Goal: Task Accomplishment & Management: Manage account settings

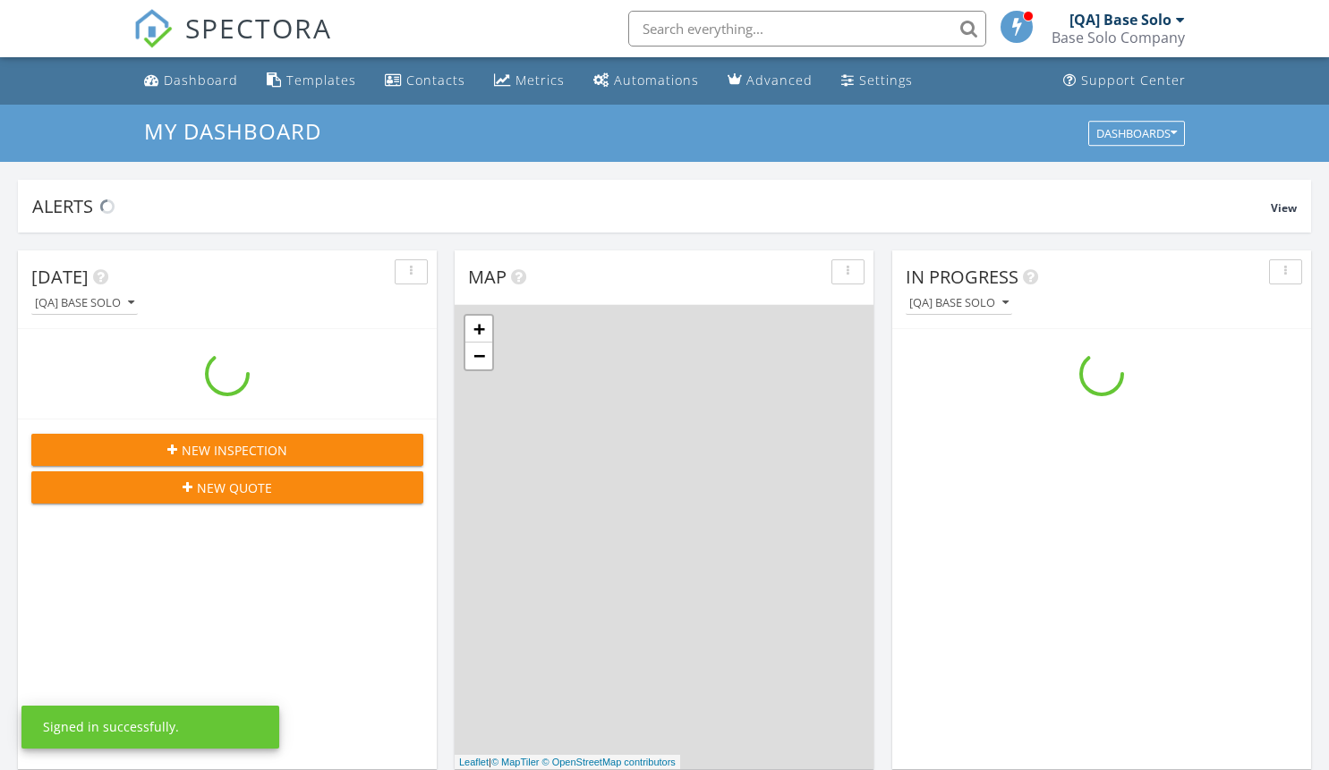
scroll to position [1656, 1356]
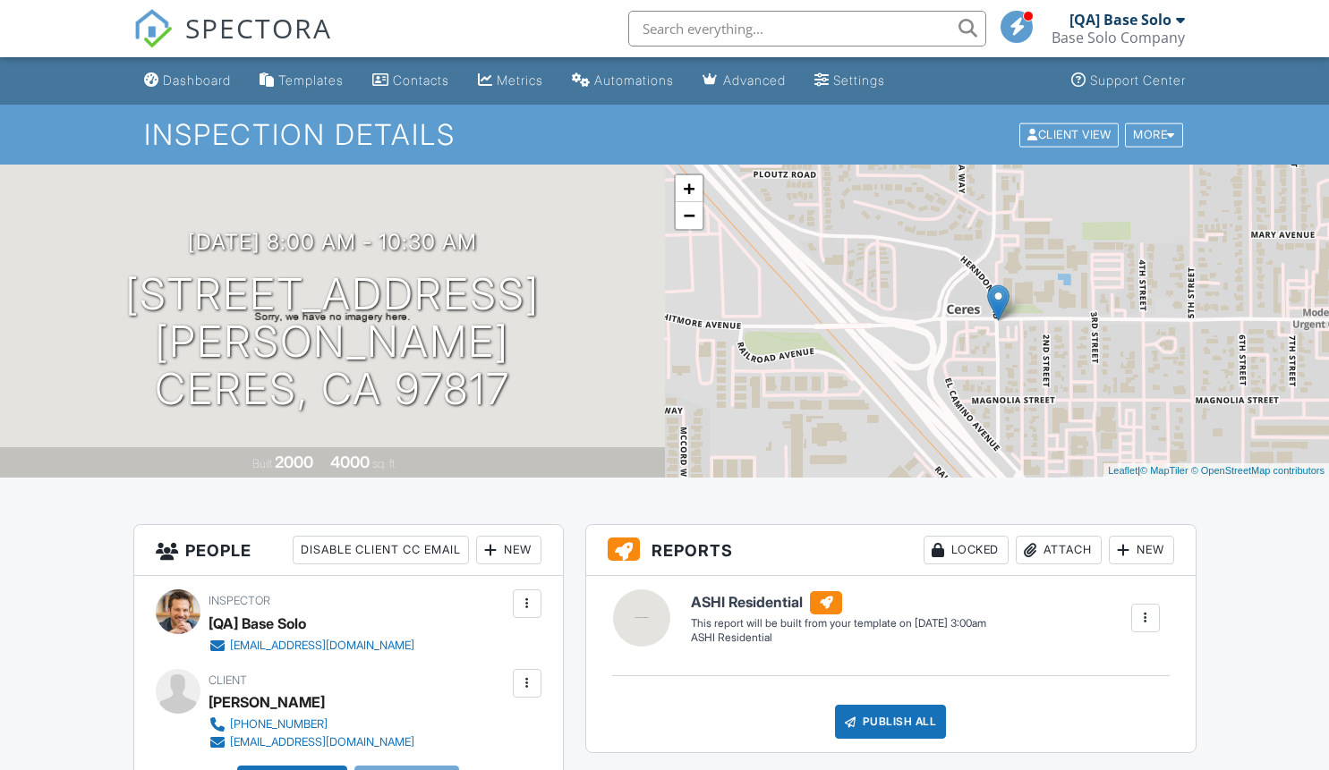
click at [526, 683] on div at bounding box center [527, 684] width 18 height 18
click at [424, 737] on li "Edit" at bounding box center [431, 738] width 200 height 45
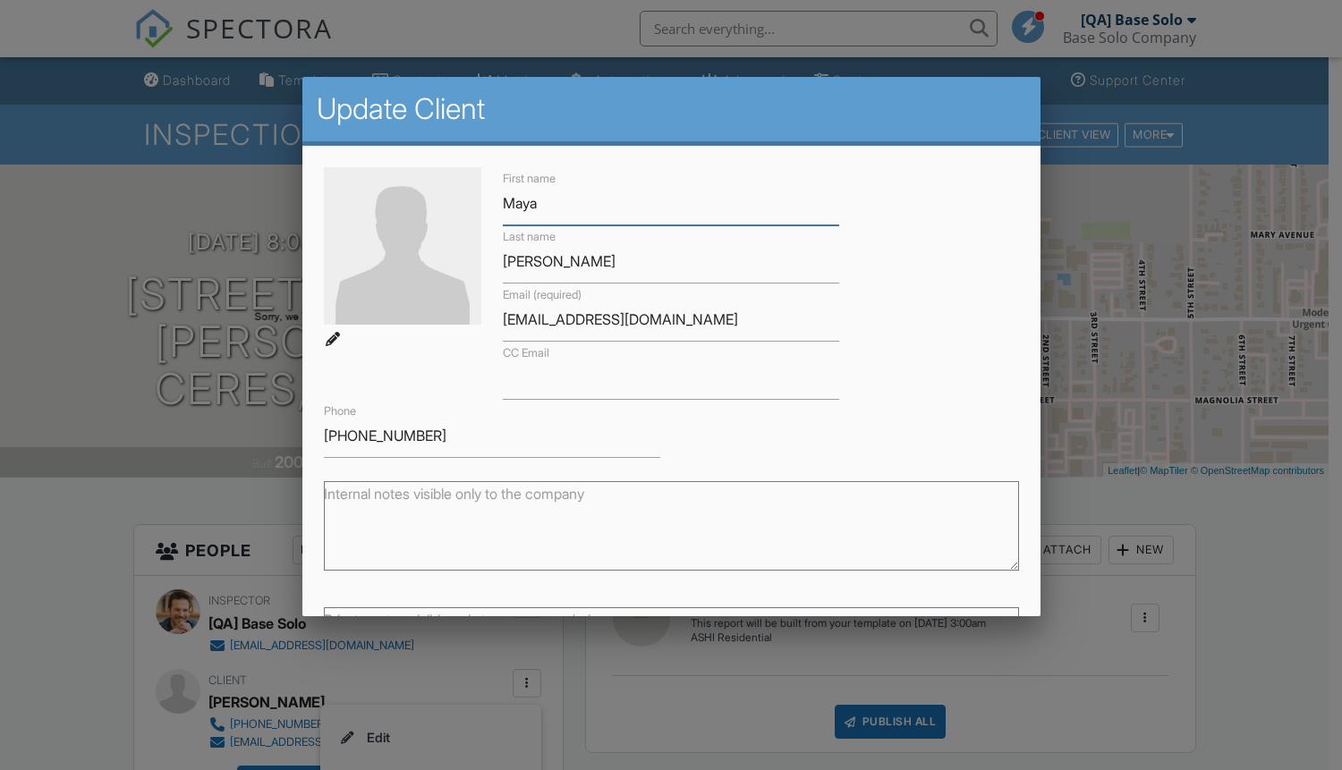
click at [664, 203] on input "Maya" at bounding box center [671, 204] width 337 height 44
click at [664, 261] on input "Douglas" at bounding box center [671, 262] width 337 height 44
type input "Updated"
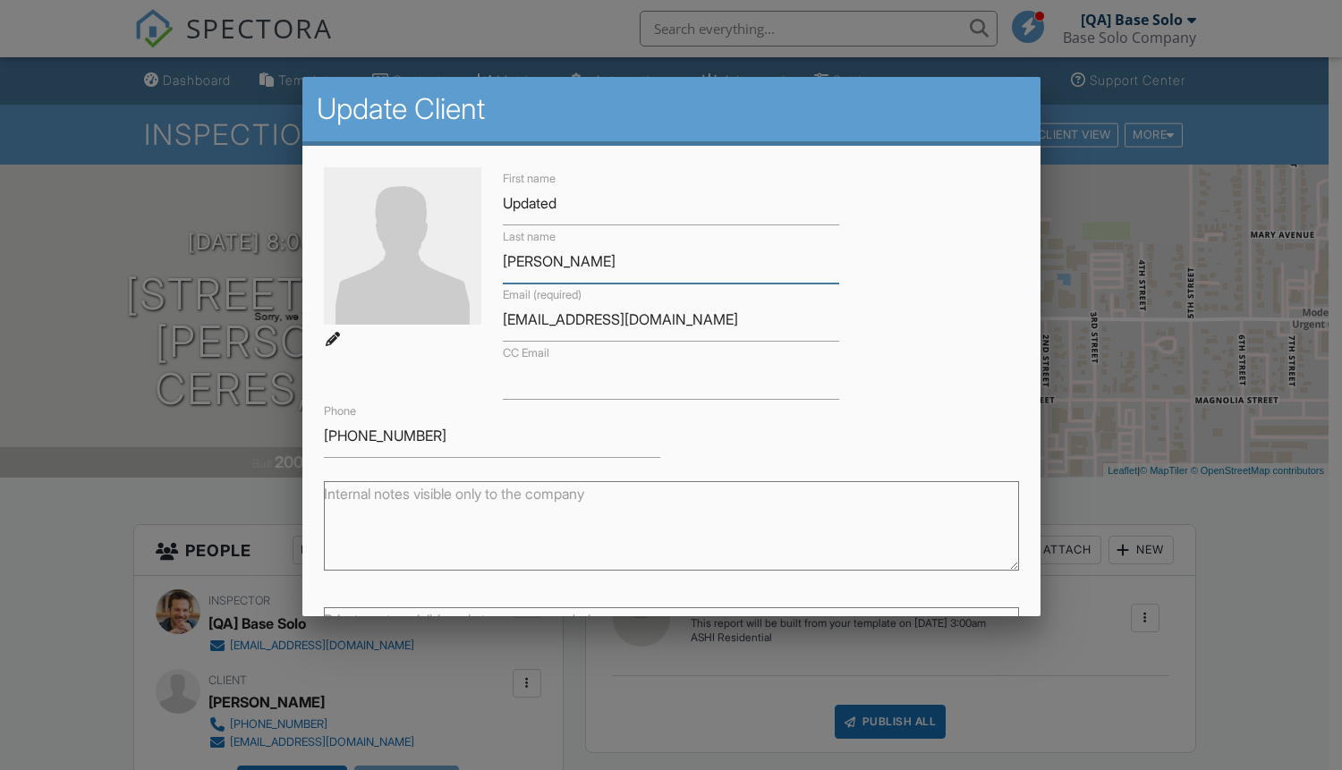
click at [664, 261] on input "Douglas" at bounding box center [671, 262] width 337 height 44
click at [664, 378] on input "CC Email" at bounding box center [671, 378] width 337 height 44
type input "Client"
click at [664, 378] on input "CC Email" at bounding box center [671, 378] width 337 height 44
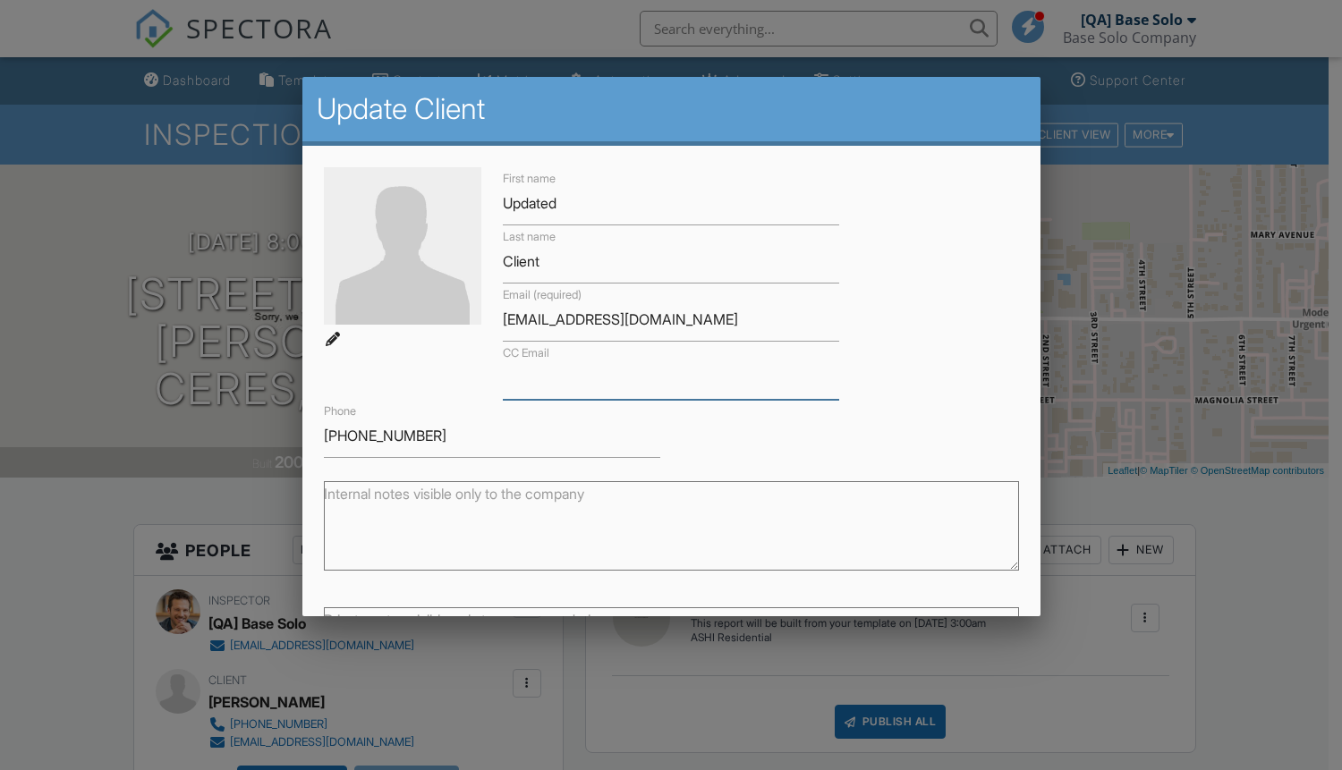
click at [664, 378] on input "CC Email" at bounding box center [671, 378] width 337 height 44
click at [489, 436] on input "445-450-3051" at bounding box center [492, 436] width 337 height 44
type input "[EMAIL_ADDRESS][DOMAIN_NAME]"
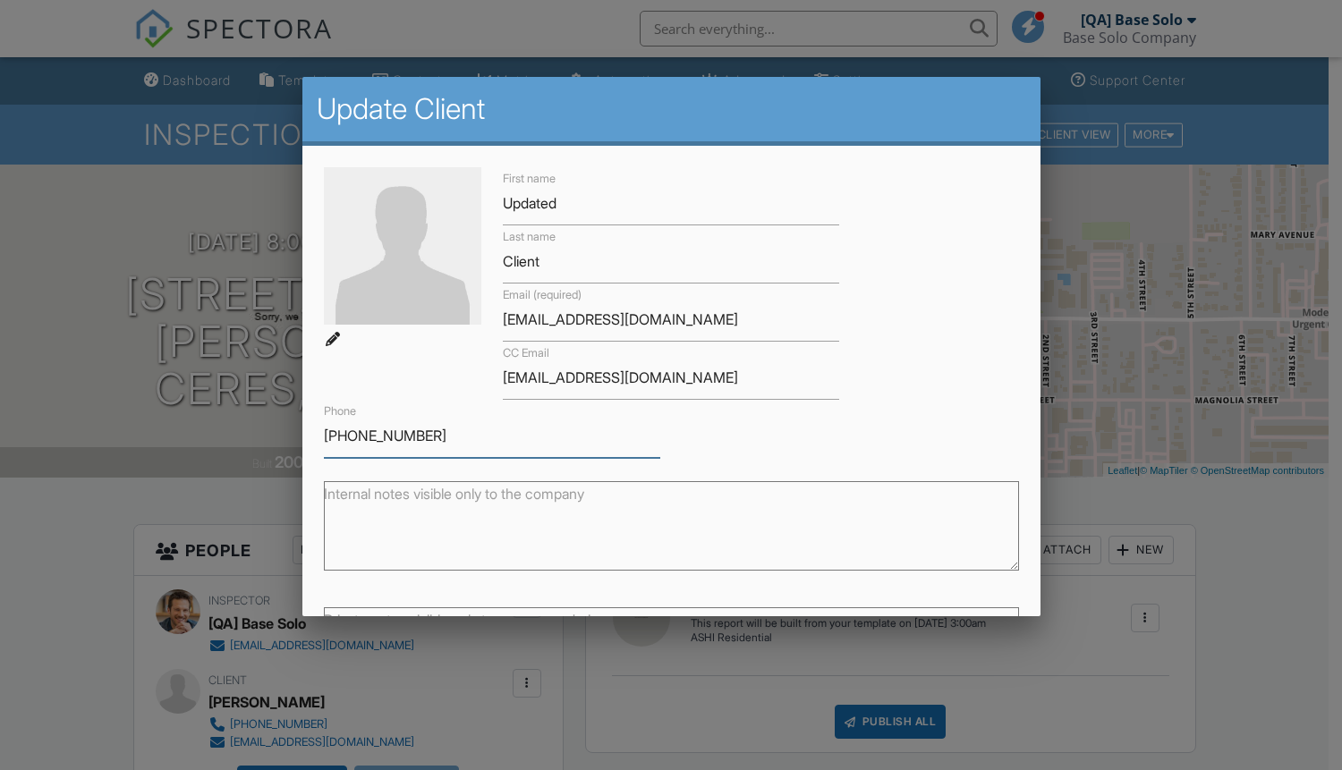
click at [489, 436] on input "445-450-3051" at bounding box center [492, 436] width 337 height 44
click at [664, 526] on textarea "Internal notes visible only to the company" at bounding box center [671, 525] width 695 height 89
type input "1234567890"
click at [664, 526] on textarea "Internal notes visible only to the company" at bounding box center [671, 525] width 695 height 89
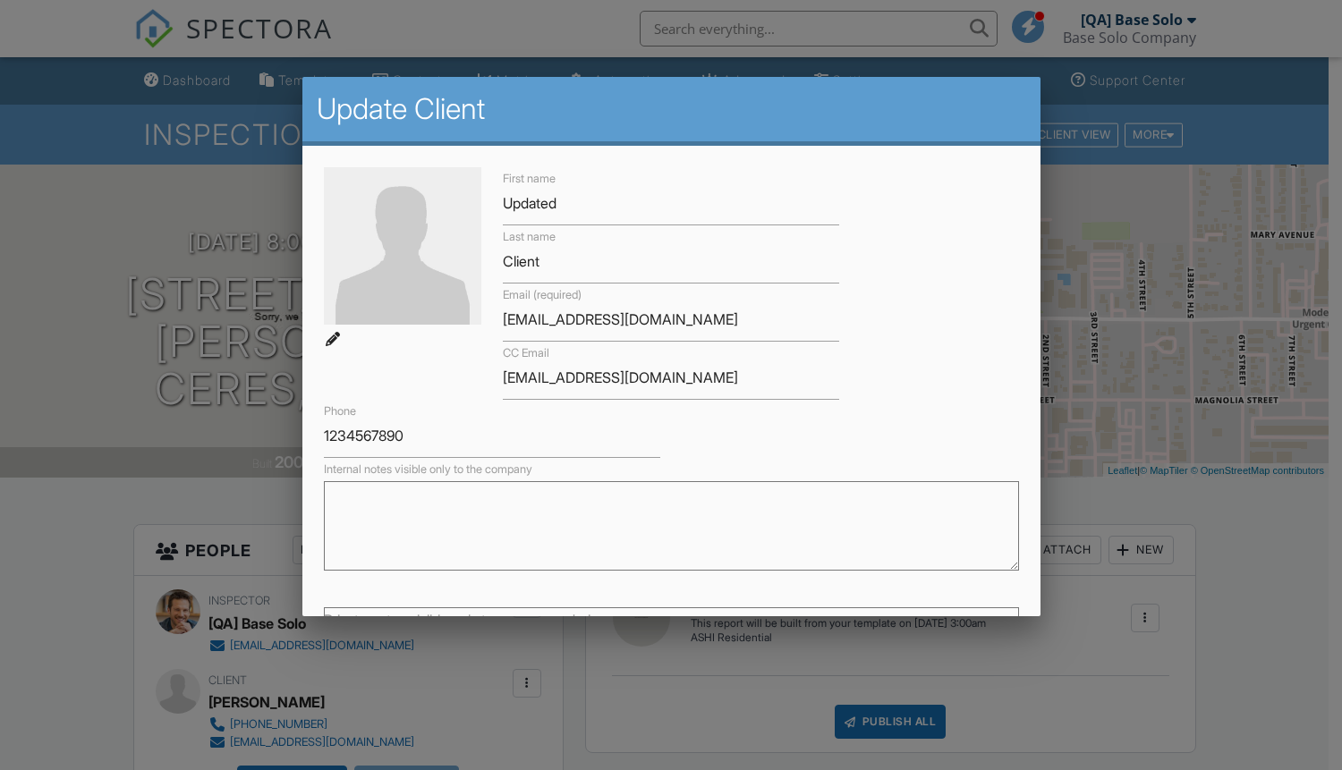
click at [664, 526] on textarea "Internal notes visible only to the company" at bounding box center [671, 525] width 695 height 89
type textarea "Updated notes"
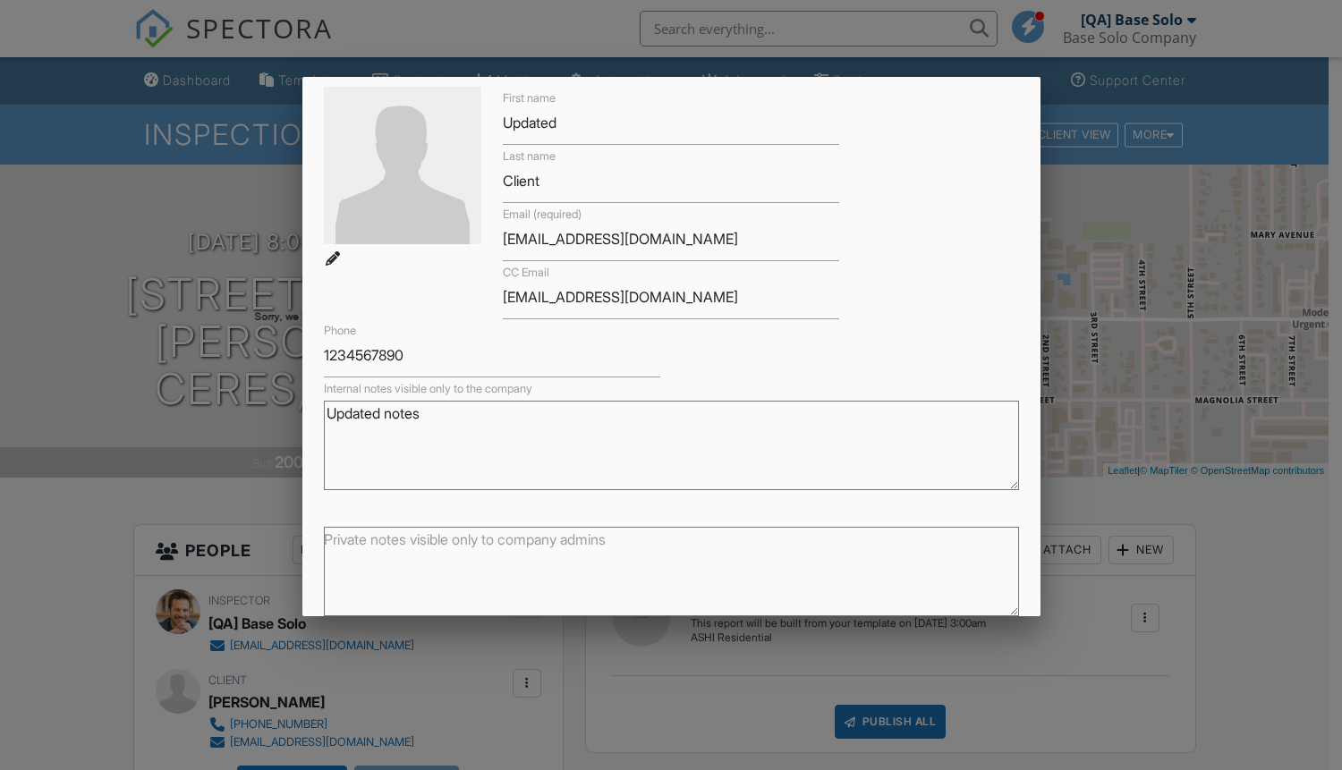
click at [664, 572] on textarea "Private notes visible only to company admins" at bounding box center [671, 571] width 695 height 89
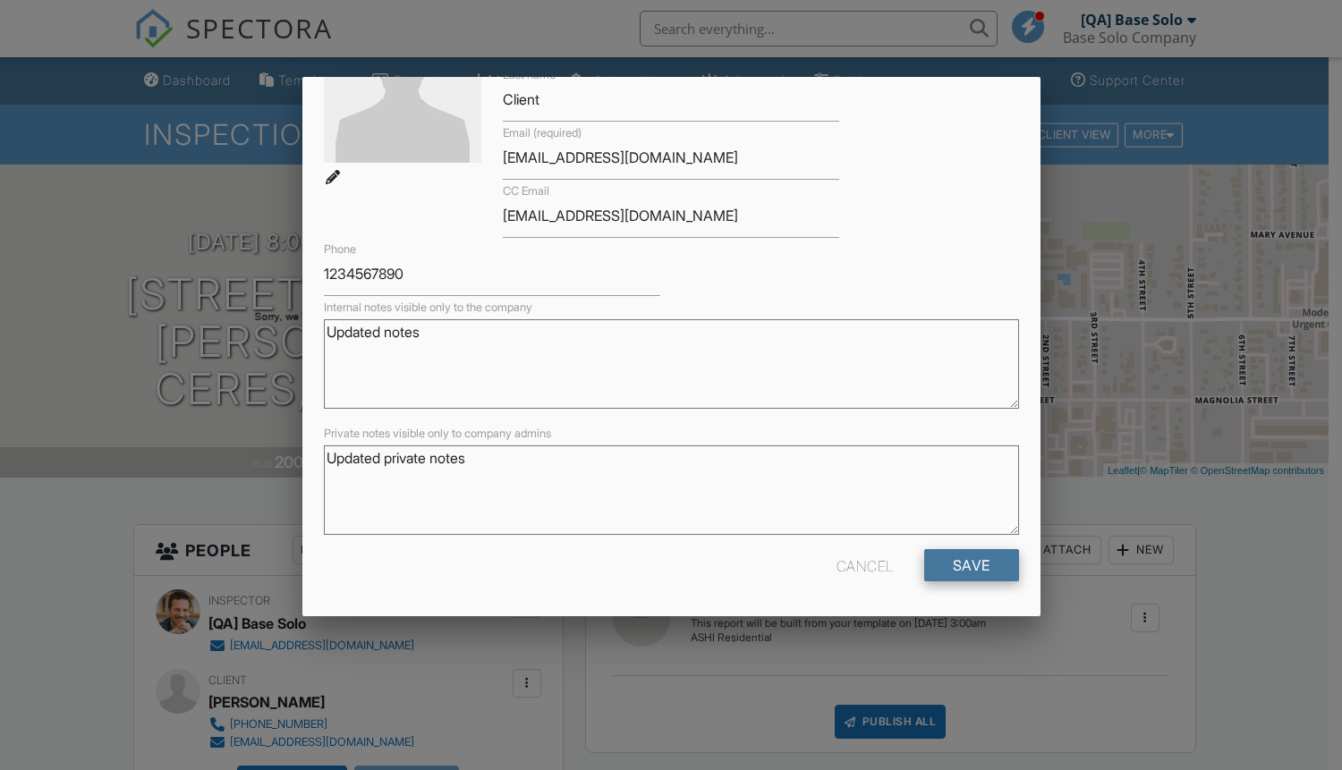
click at [957, 565] on input "Save" at bounding box center [971, 565] width 95 height 32
type textarea "Updated private notes"
click at [957, 565] on input "Save" at bounding box center [971, 565] width 95 height 32
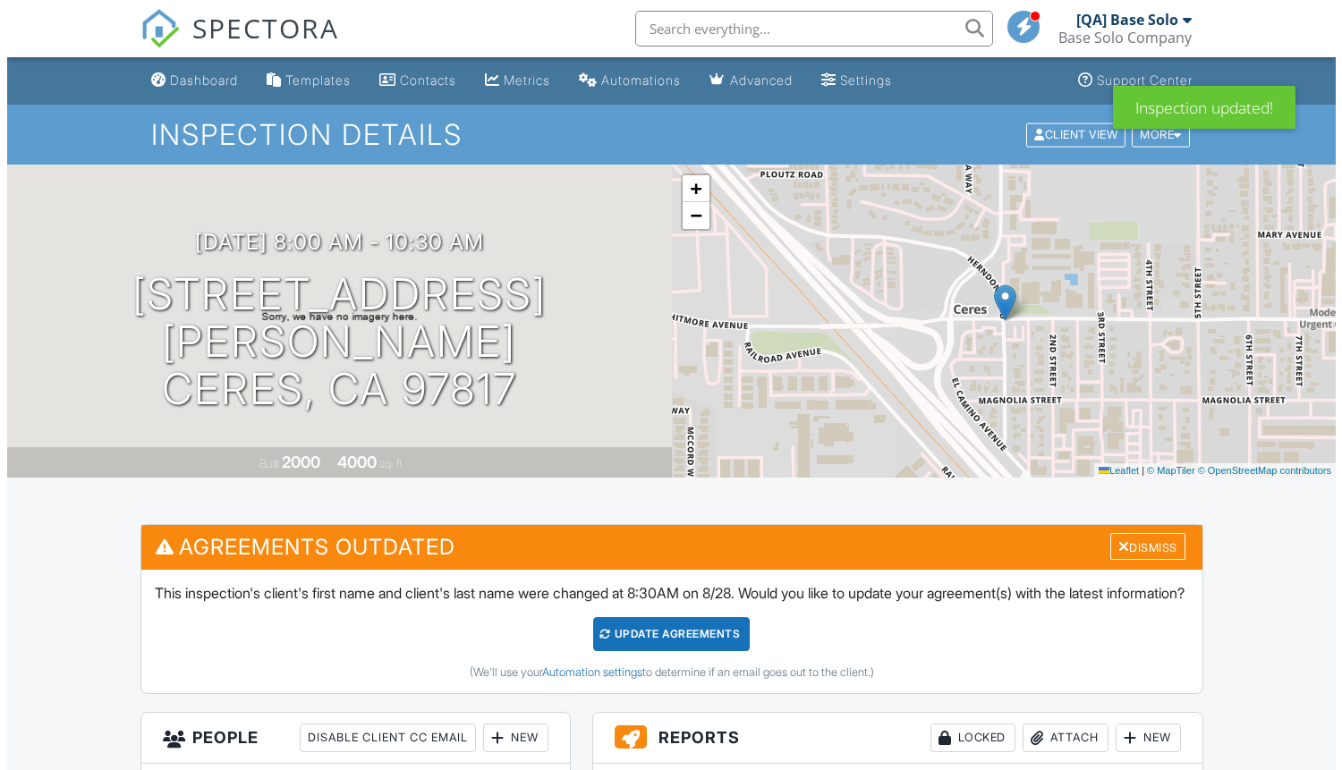
scroll to position [561, 0]
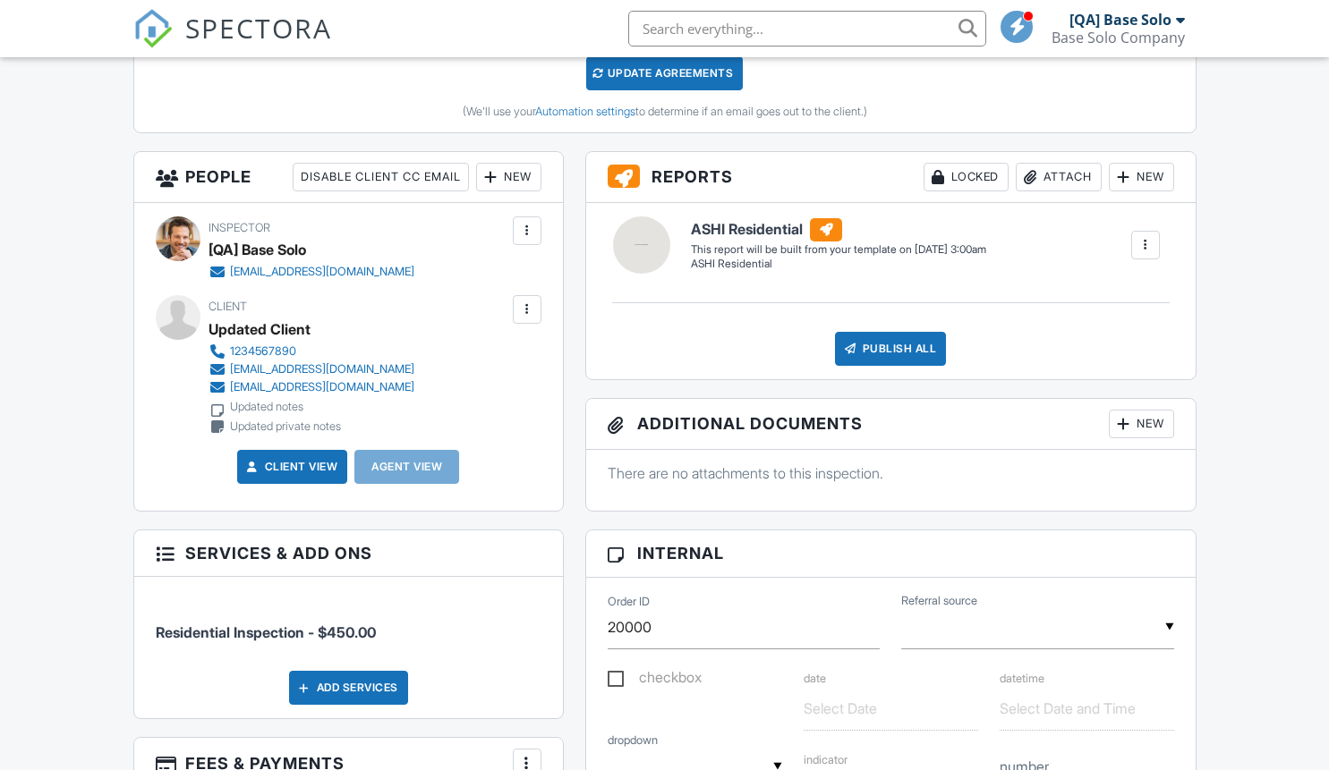
click at [526, 319] on div at bounding box center [527, 310] width 18 height 18
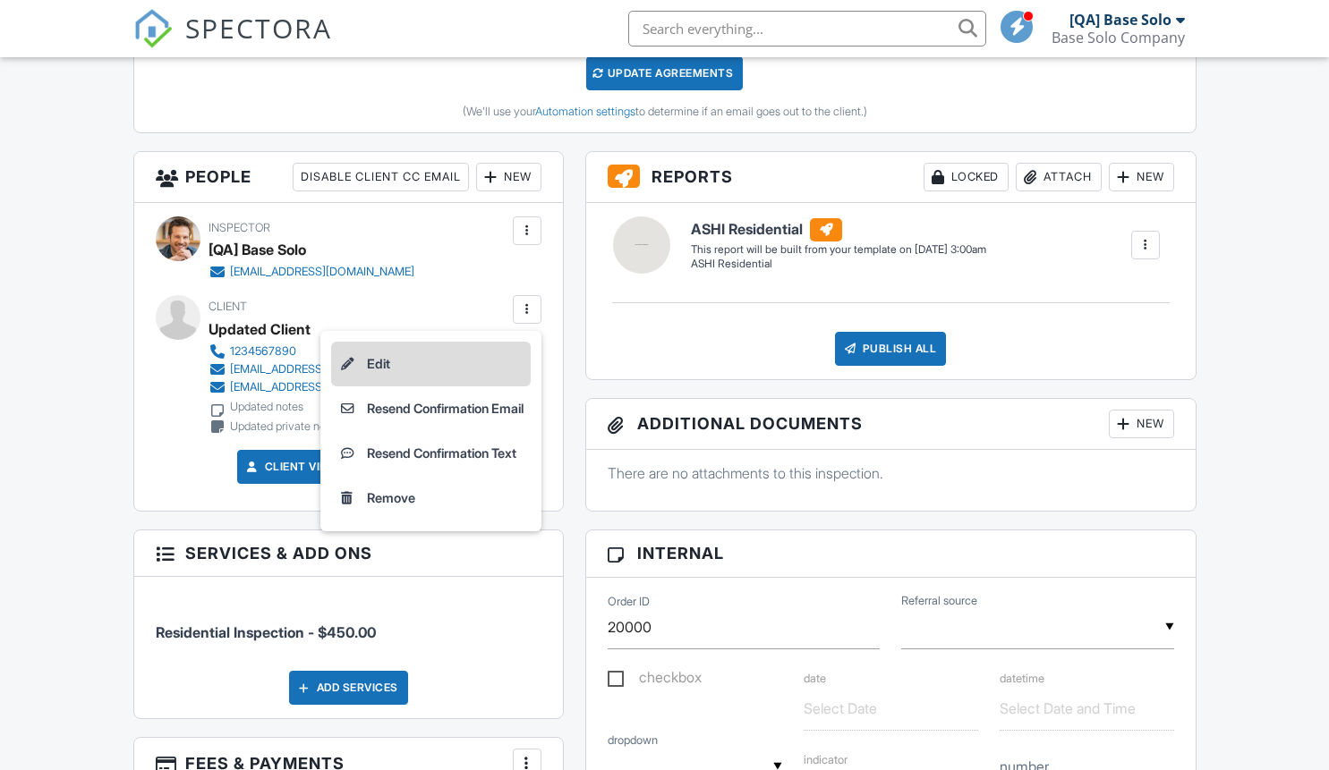
click at [424, 384] on li "Edit" at bounding box center [431, 364] width 200 height 45
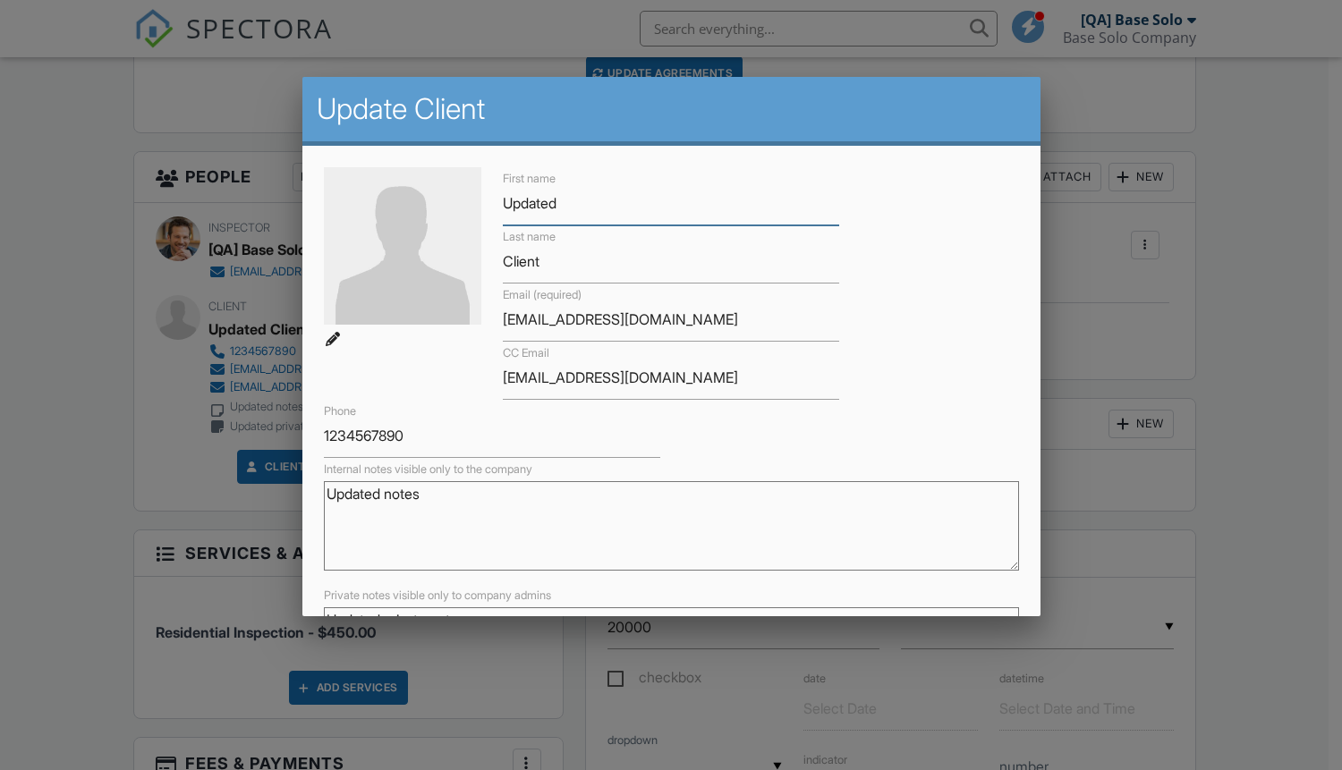
scroll to position [162, 0]
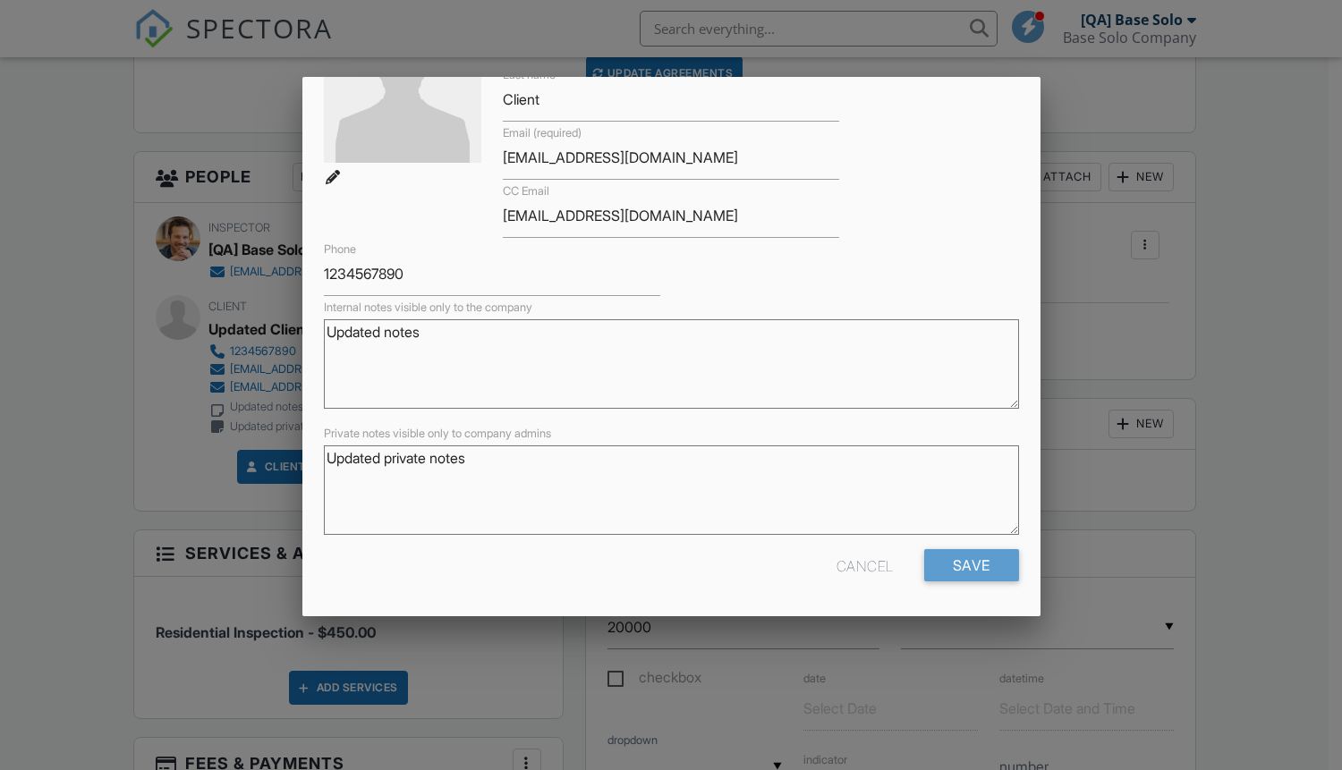
click at [849, 565] on div "Cancel" at bounding box center [865, 565] width 57 height 32
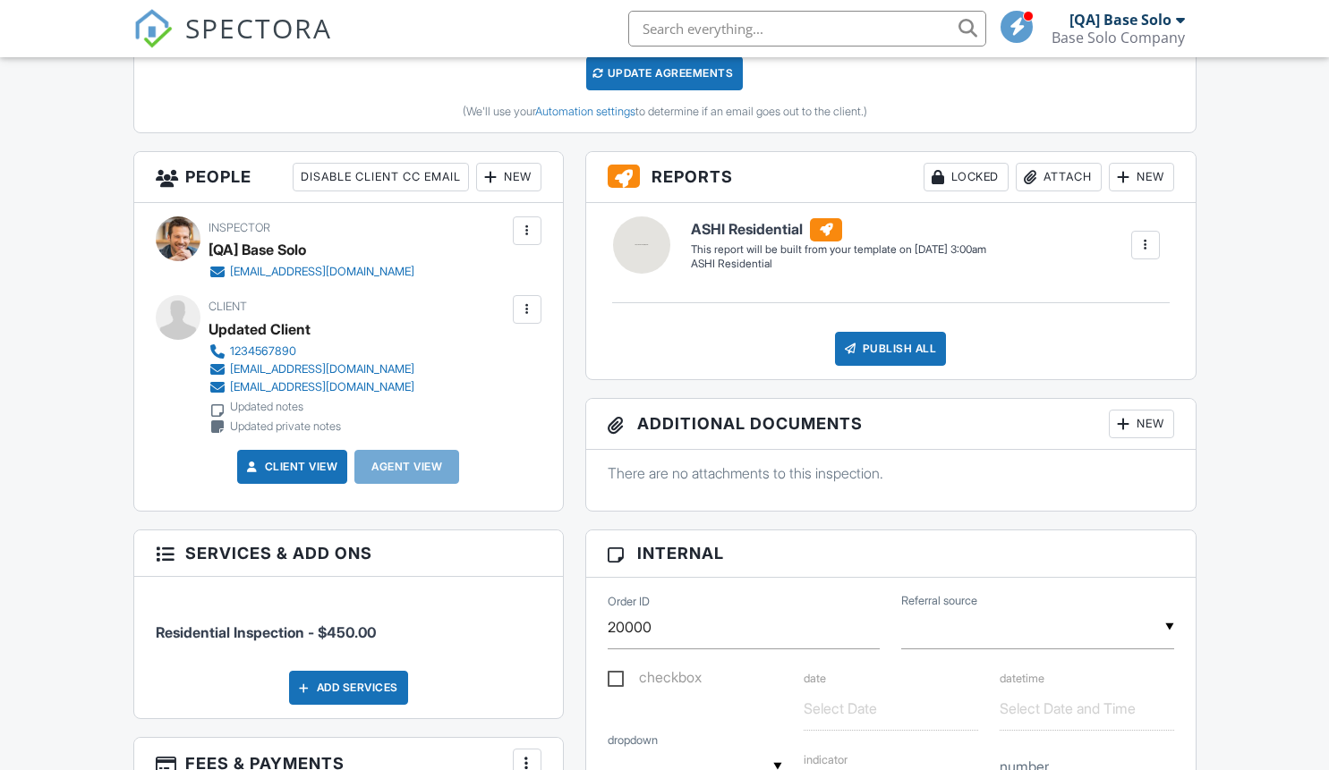
click at [526, 319] on div at bounding box center [527, 310] width 18 height 18
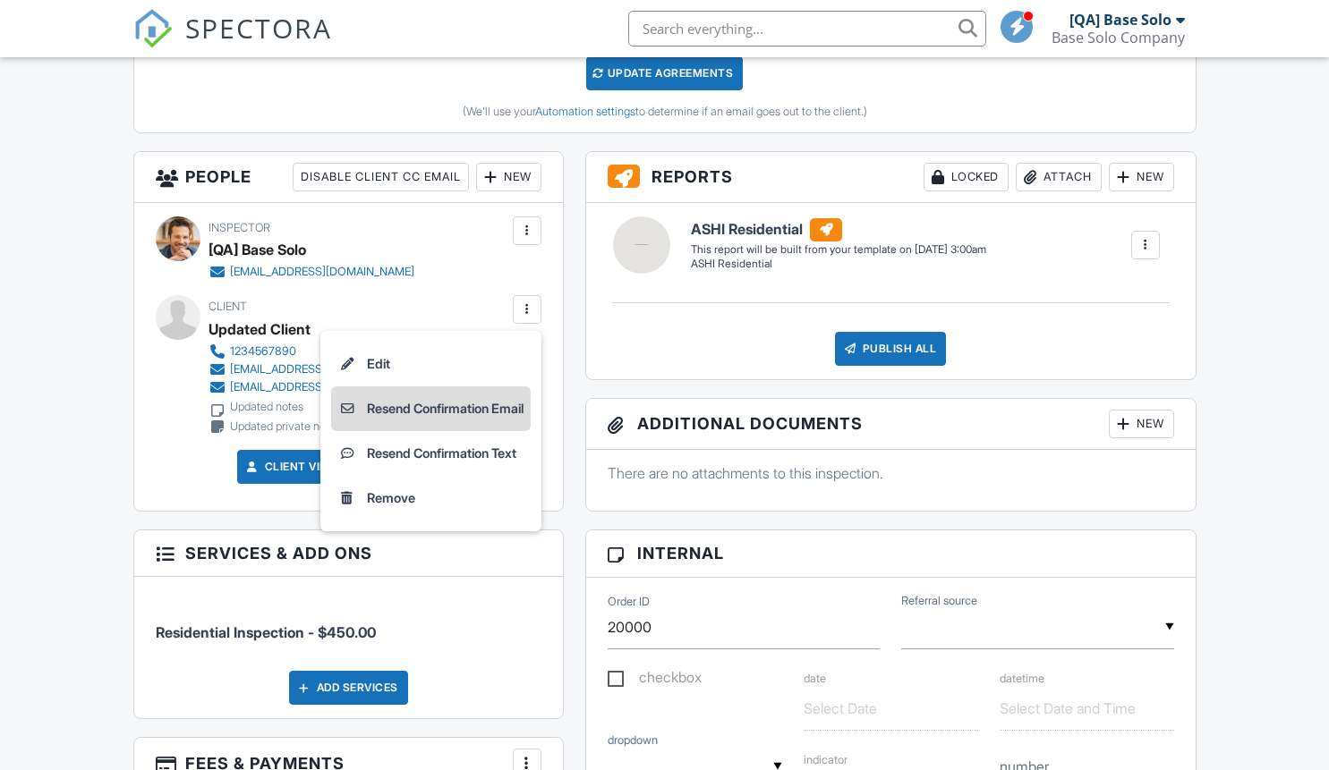
click at [424, 429] on li "Resend Confirmation Email" at bounding box center [431, 409] width 200 height 45
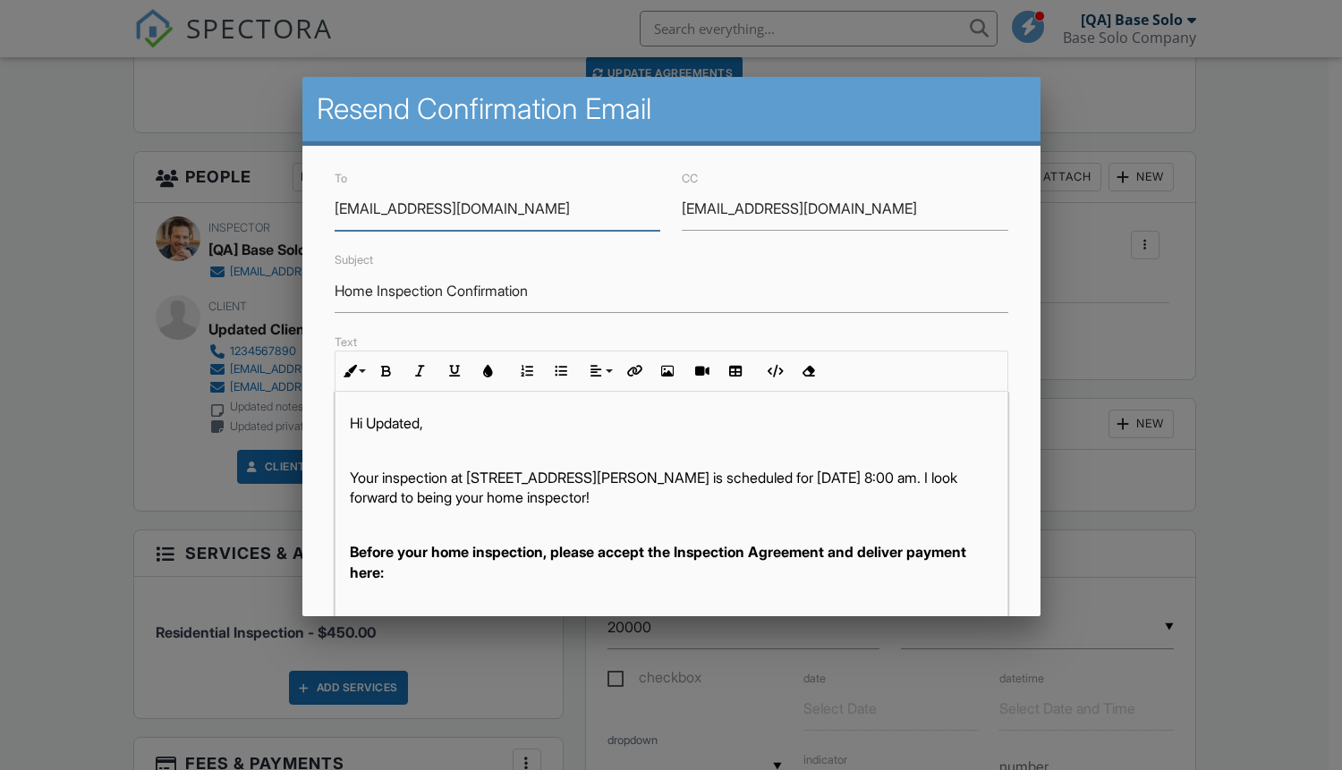
click at [835, 208] on input "[EMAIL_ADDRESS][DOMAIN_NAME]" at bounding box center [845, 209] width 327 height 44
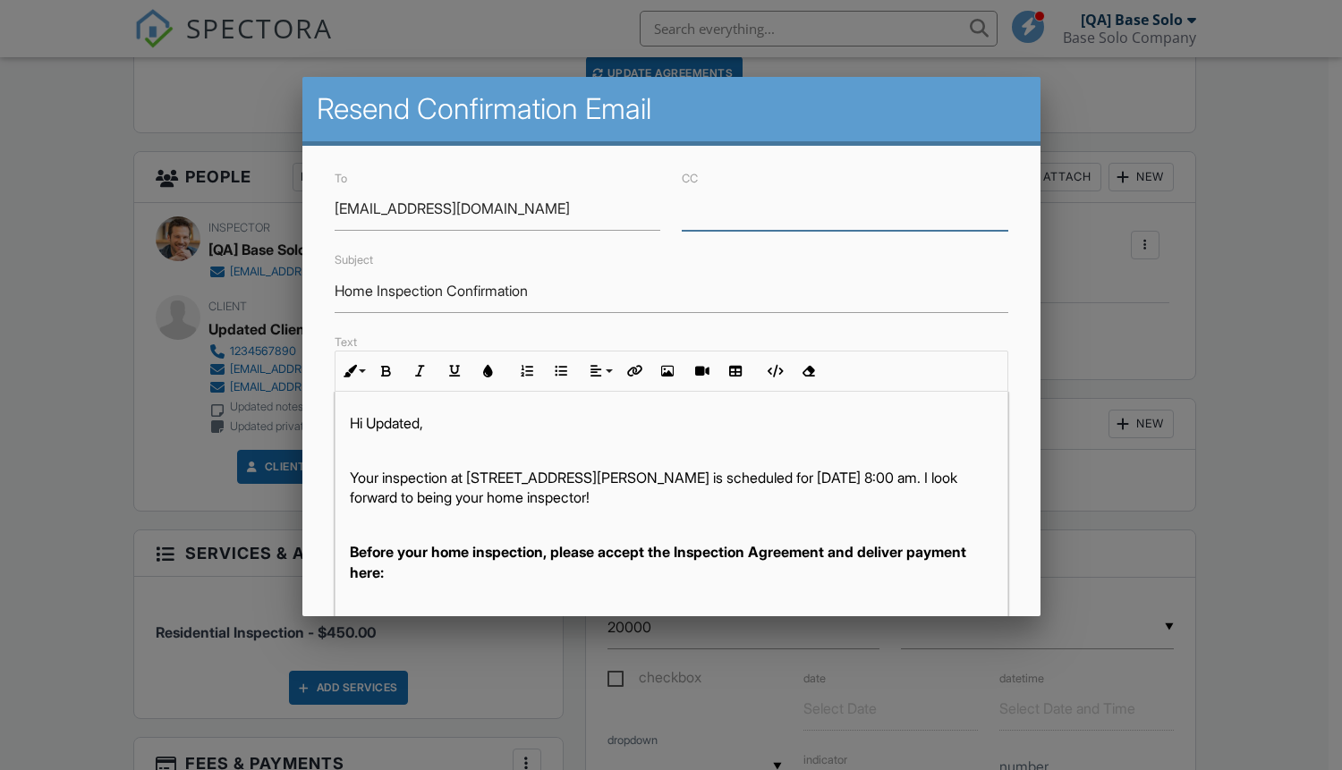
click at [664, 291] on input "Home Inspection Confirmation" at bounding box center [672, 291] width 674 height 44
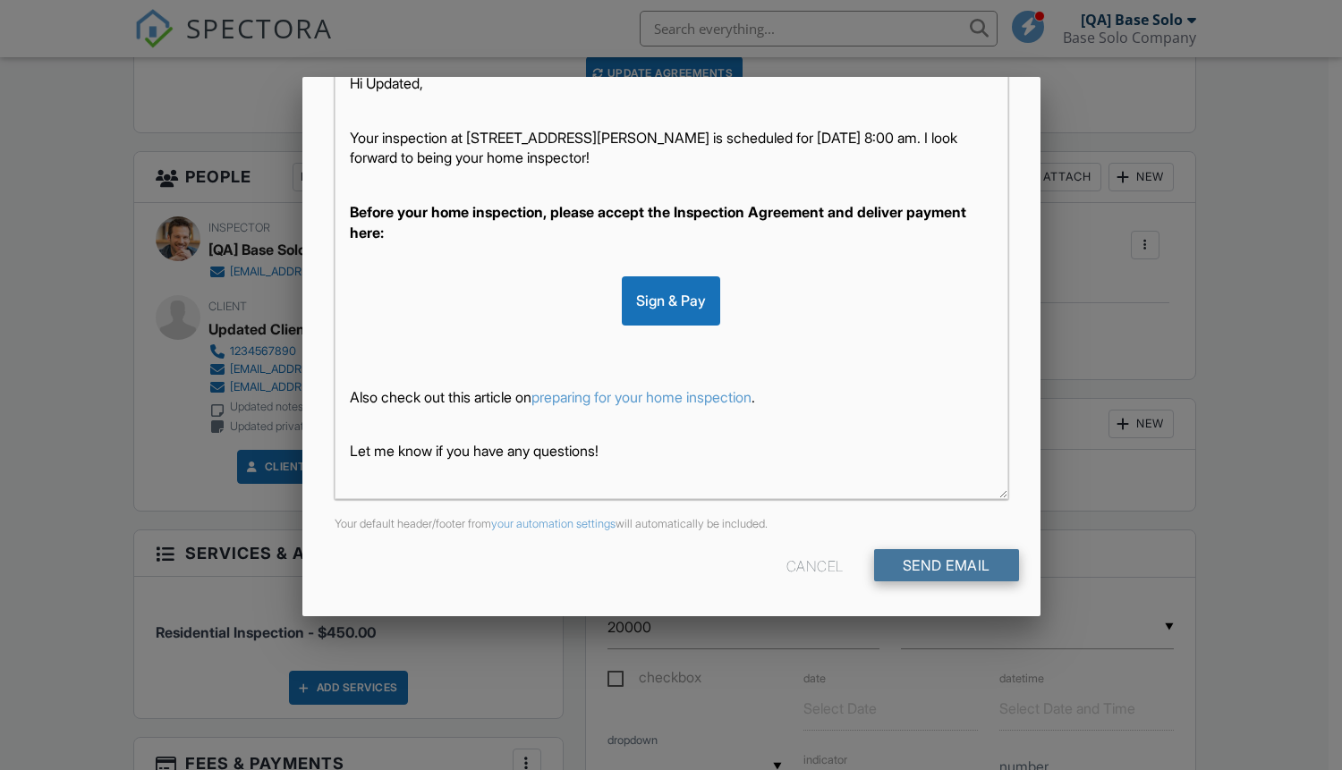
click at [931, 565] on input "Send Email" at bounding box center [946, 565] width 145 height 32
type input "Resend Confirmation Client"
click at [931, 565] on input "Send Email" at bounding box center [946, 565] width 145 height 32
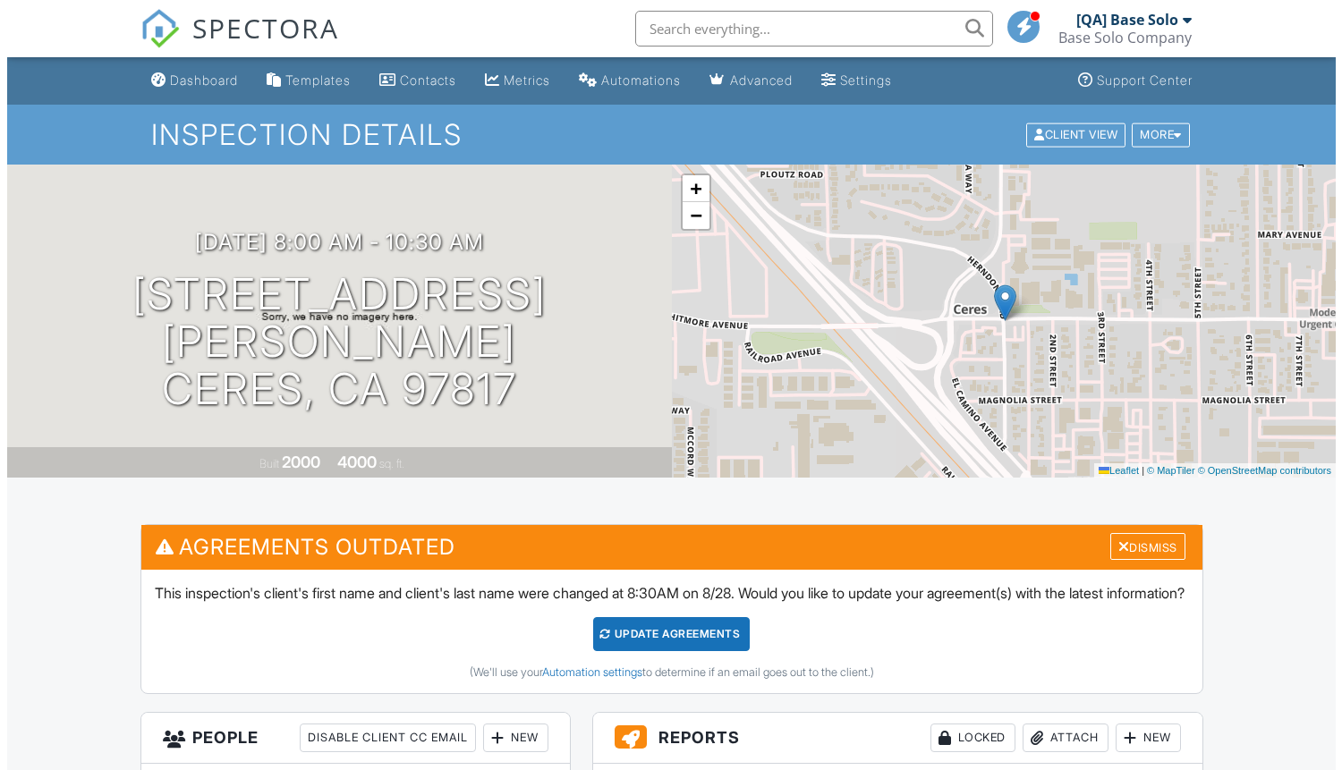
scroll to position [506, 0]
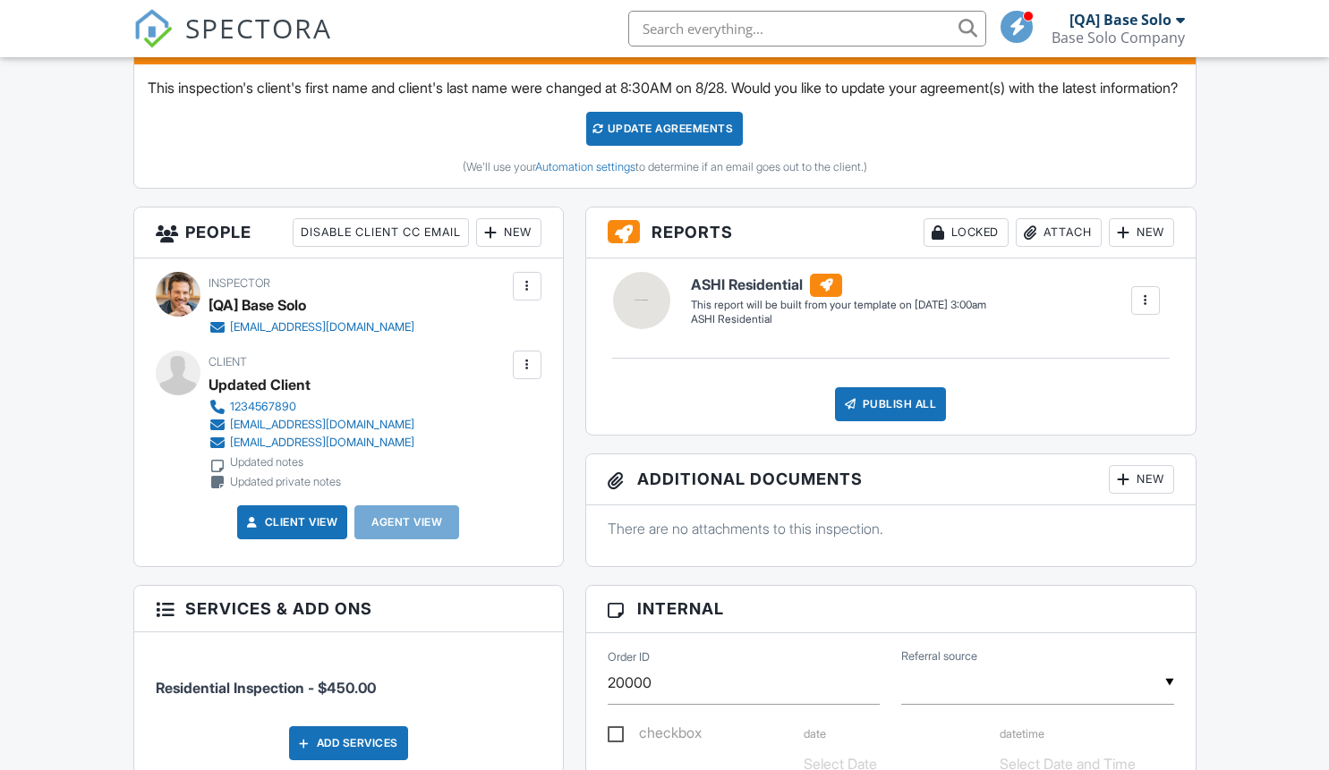
click at [526, 374] on div at bounding box center [527, 365] width 18 height 18
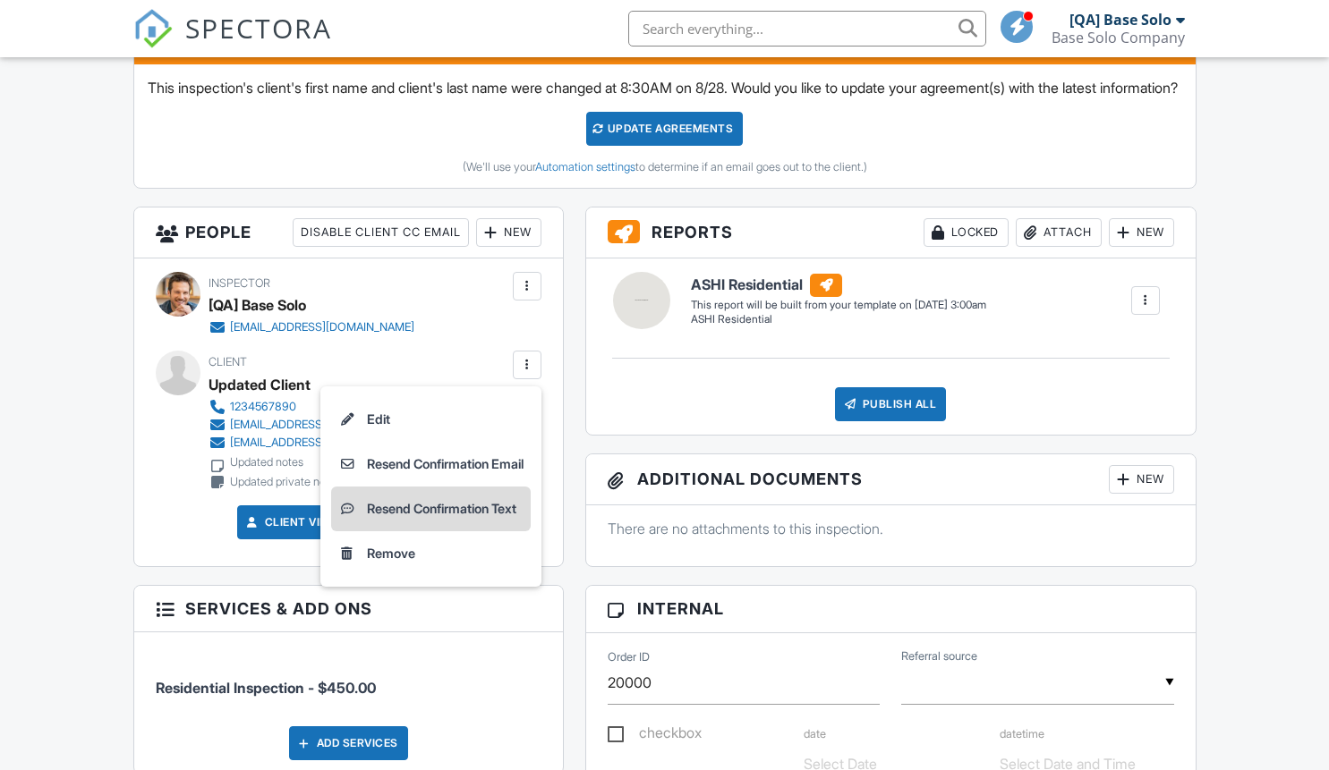
click at [424, 529] on li "Resend Confirmation Text" at bounding box center [431, 509] width 200 height 45
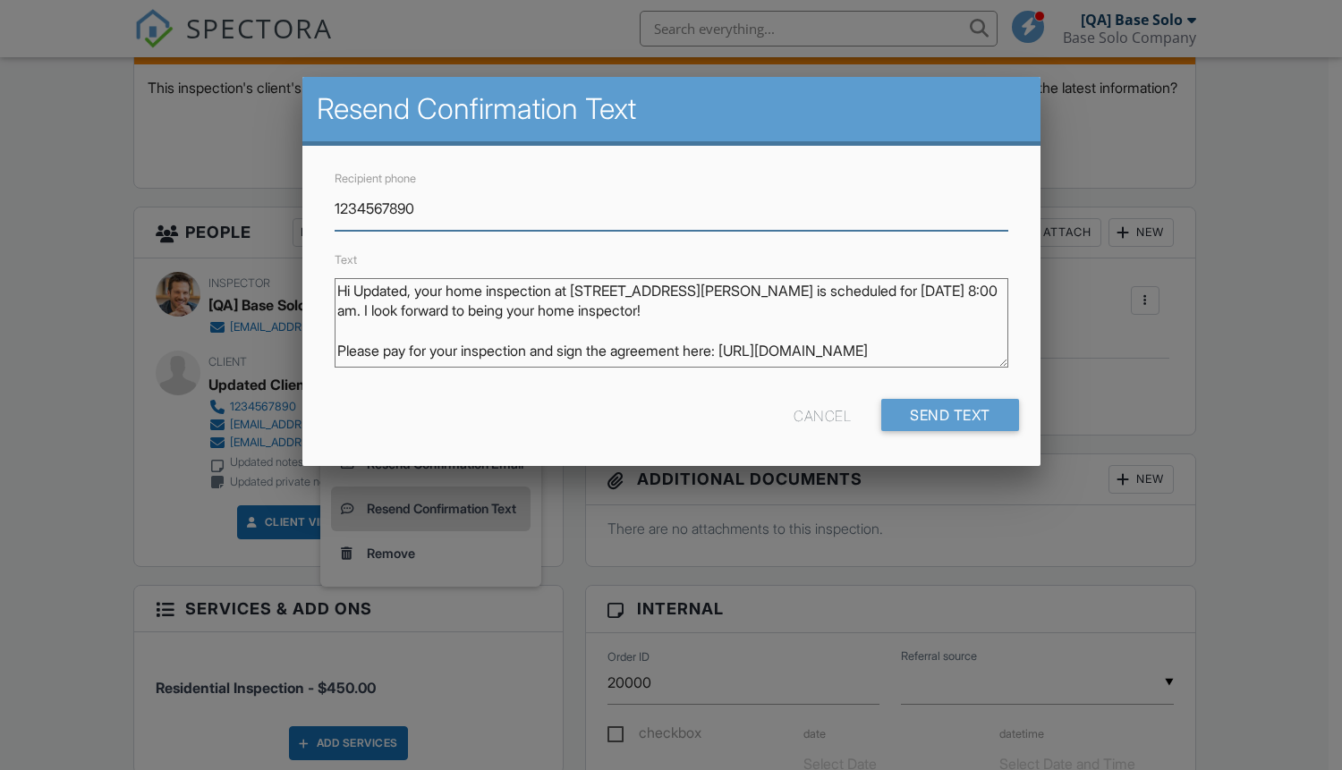
click at [948, 415] on input "Send Text" at bounding box center [950, 415] width 138 height 32
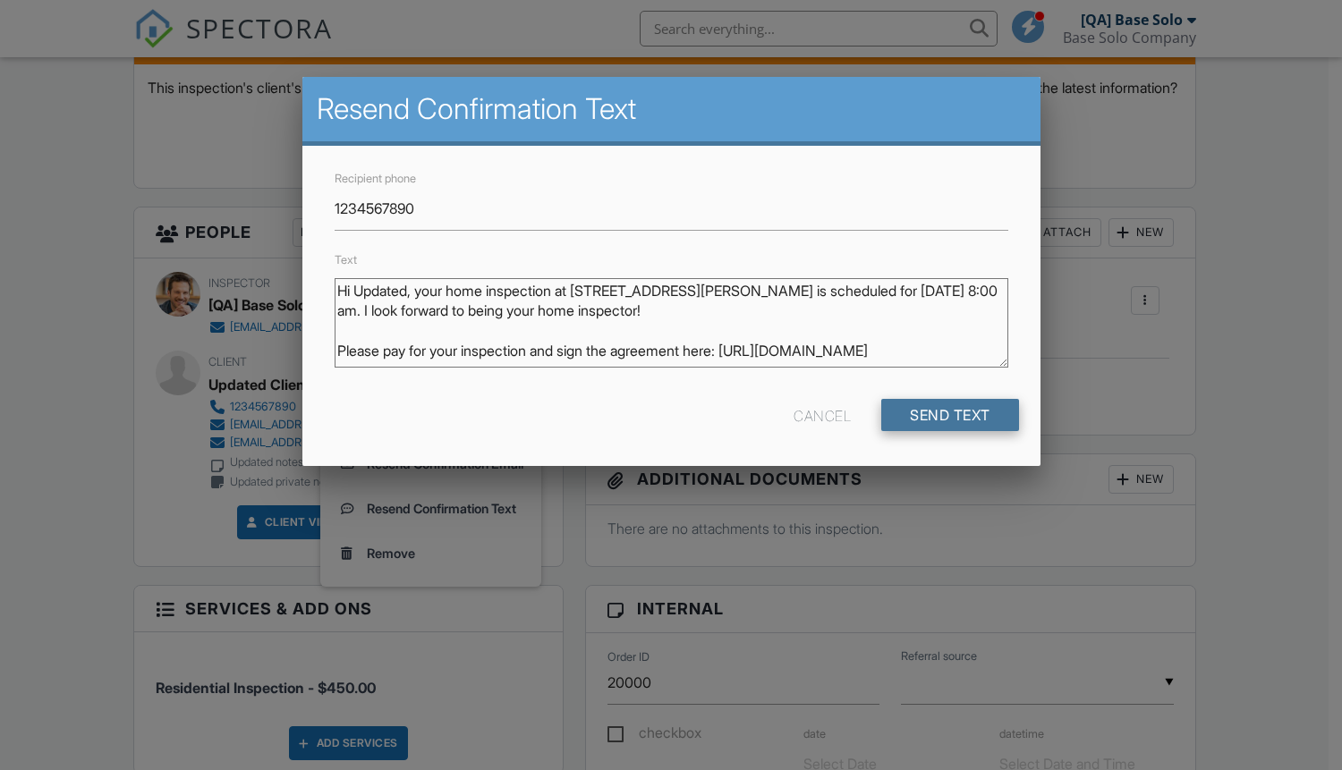
click at [948, 415] on input "Send Text" at bounding box center [950, 415] width 138 height 32
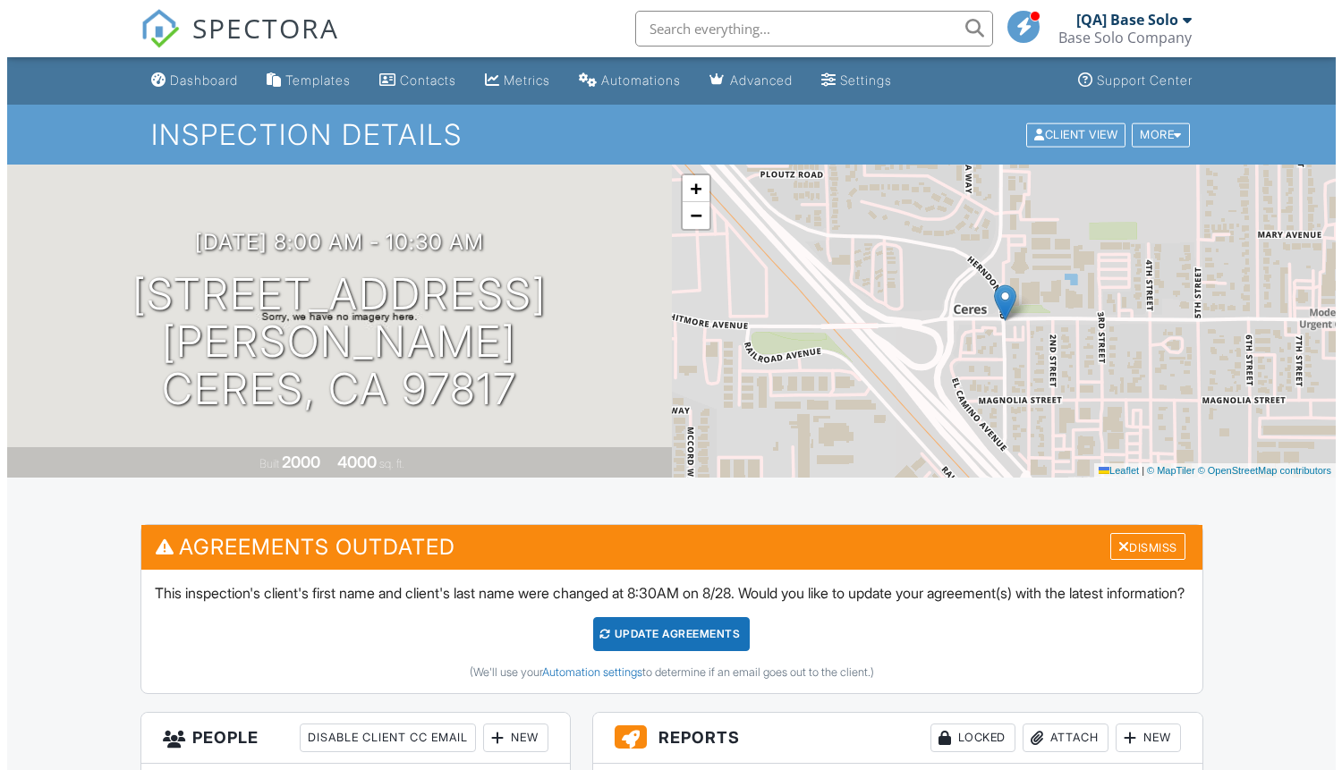
scroll to position [506, 0]
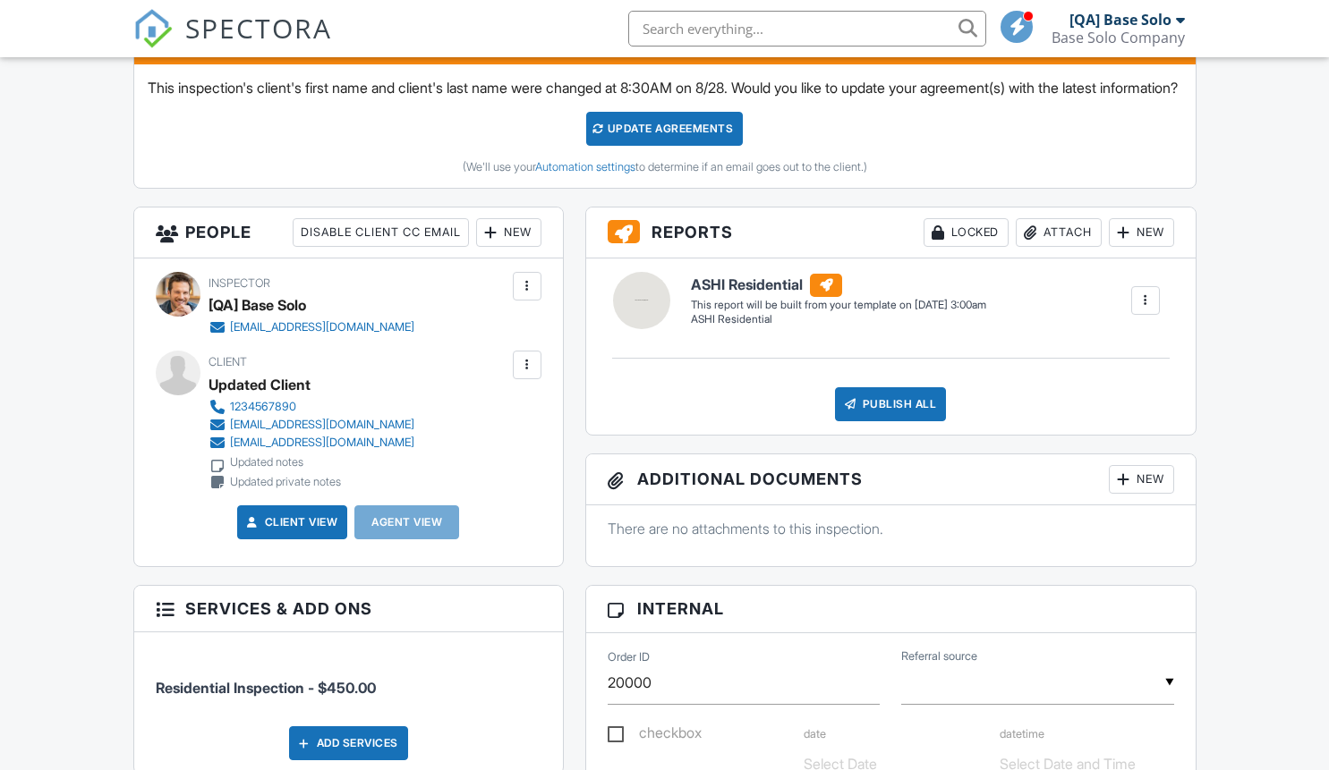
click at [526, 374] on div at bounding box center [527, 365] width 18 height 18
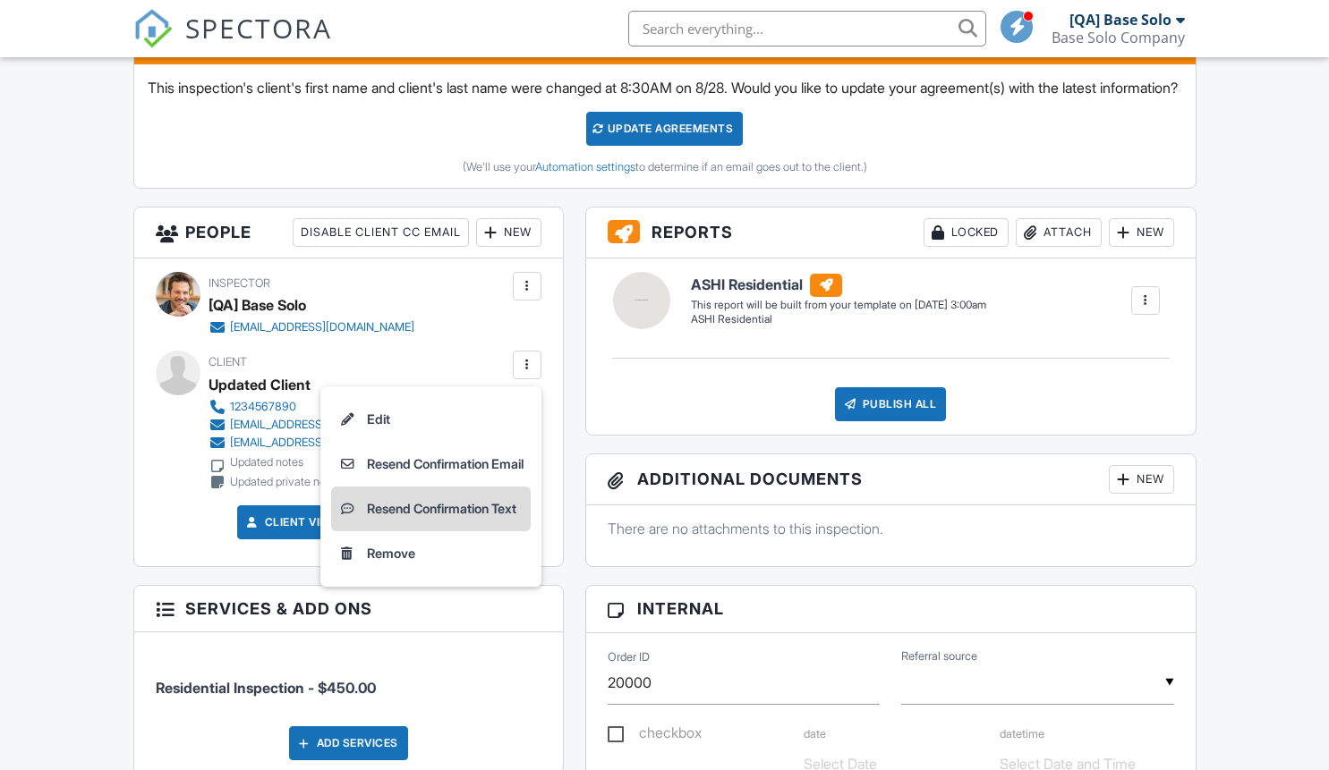
click at [424, 529] on li "Resend Confirmation Text" at bounding box center [431, 509] width 200 height 45
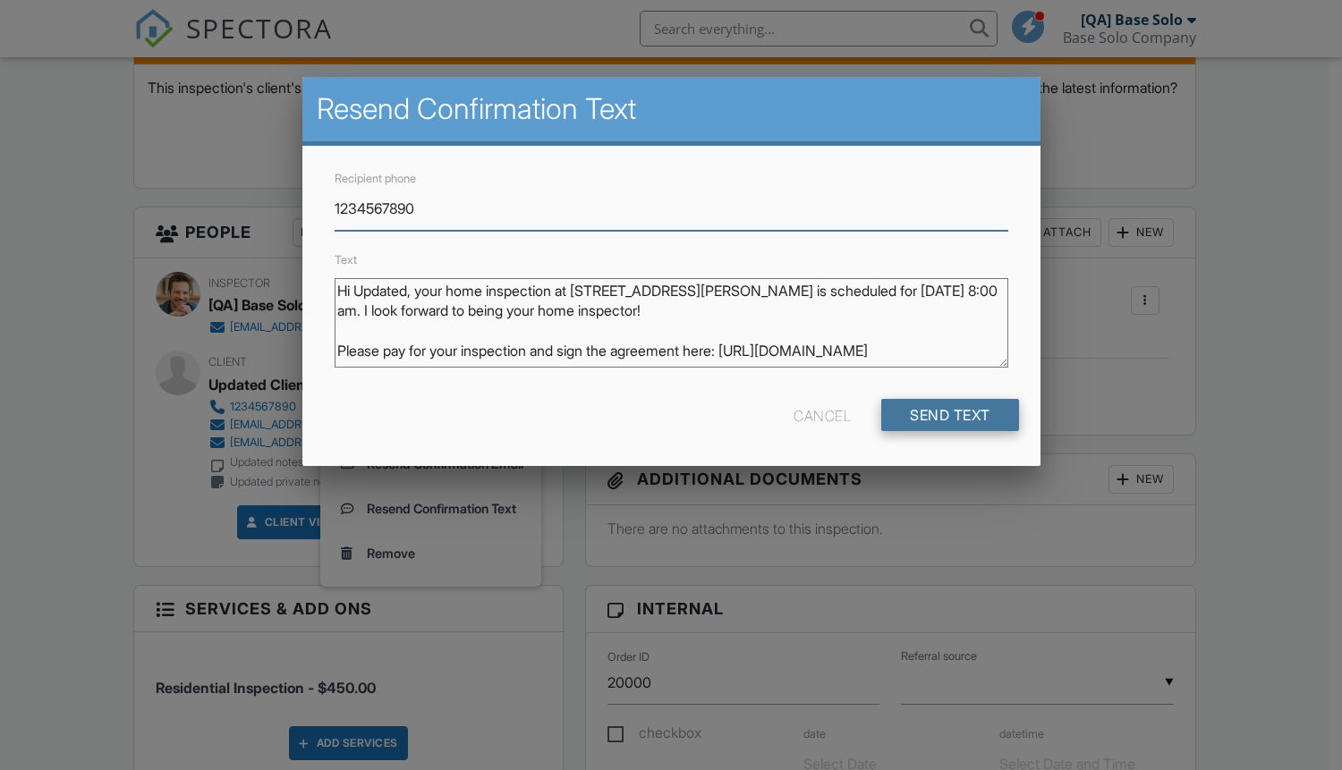
click at [948, 415] on input "Send Text" at bounding box center [950, 415] width 138 height 32
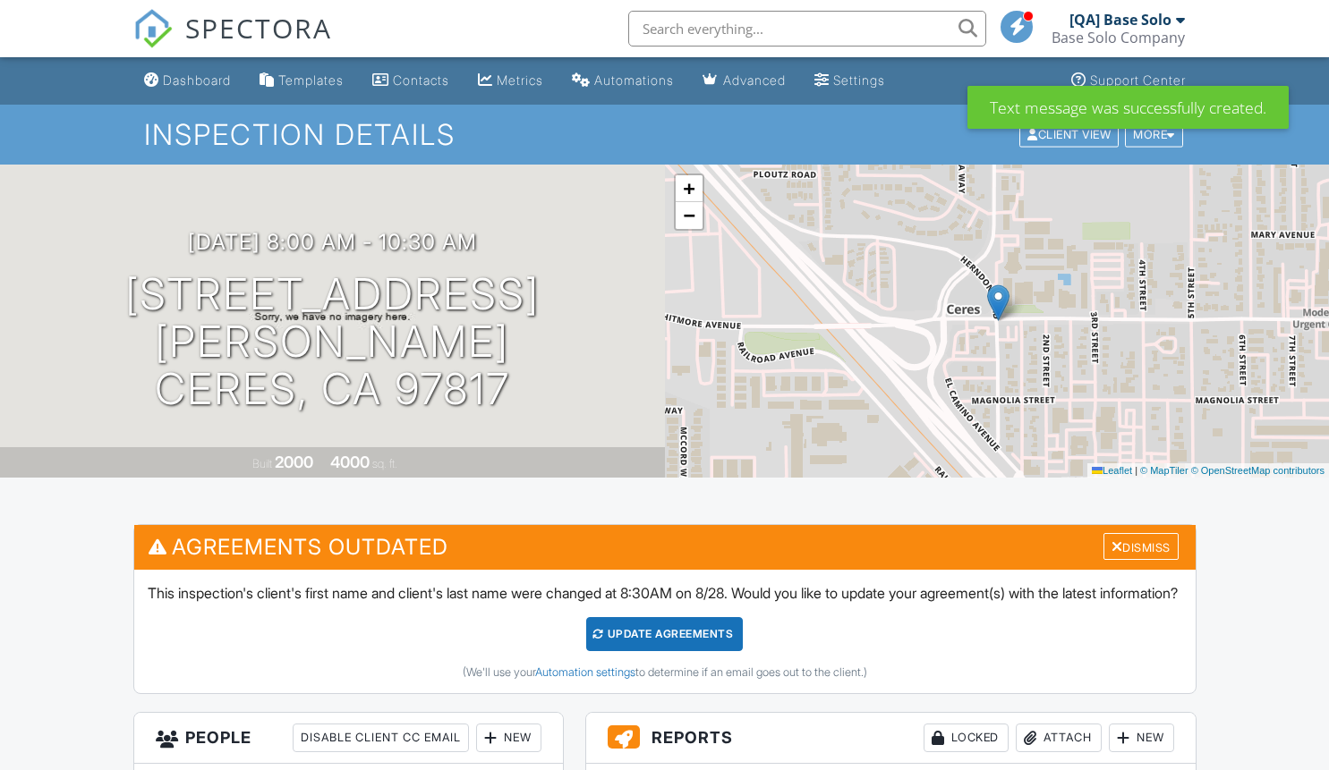
scroll to position [506, 0]
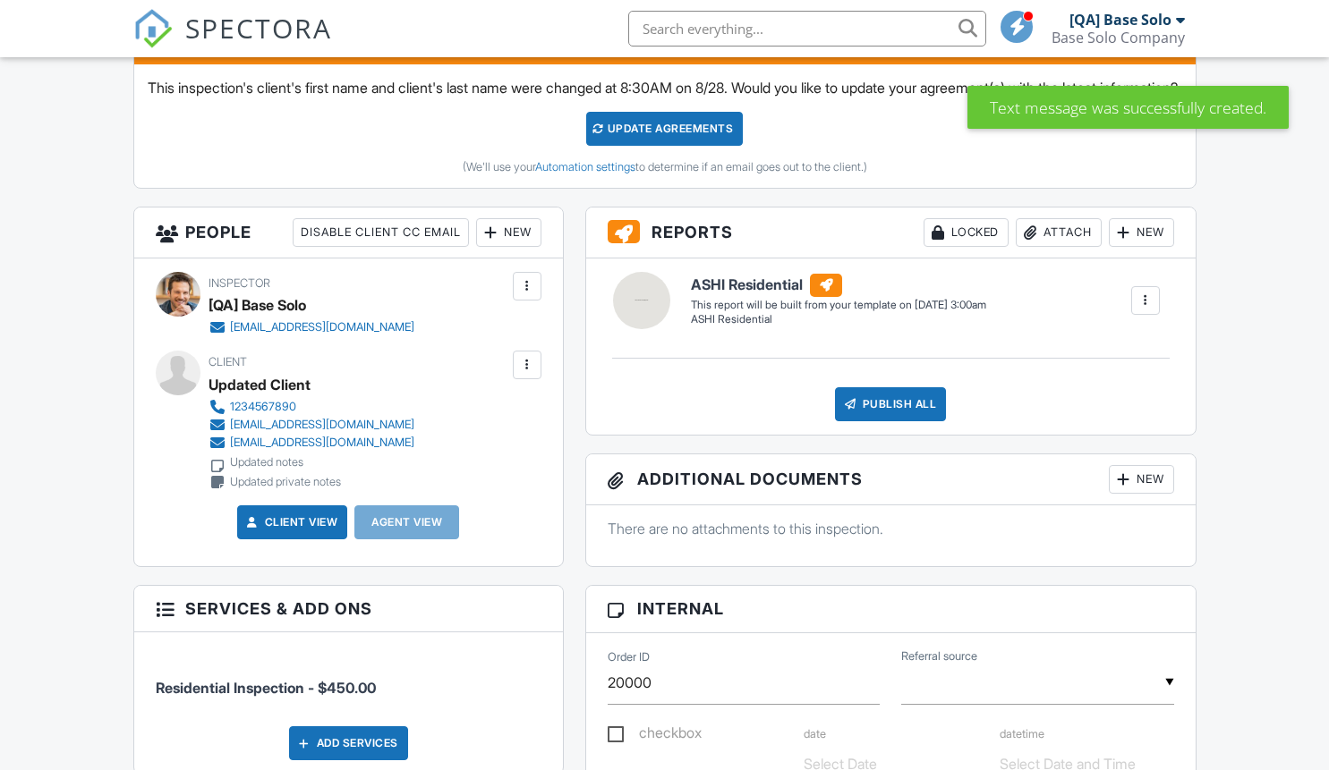
click at [526, 374] on div at bounding box center [527, 365] width 18 height 18
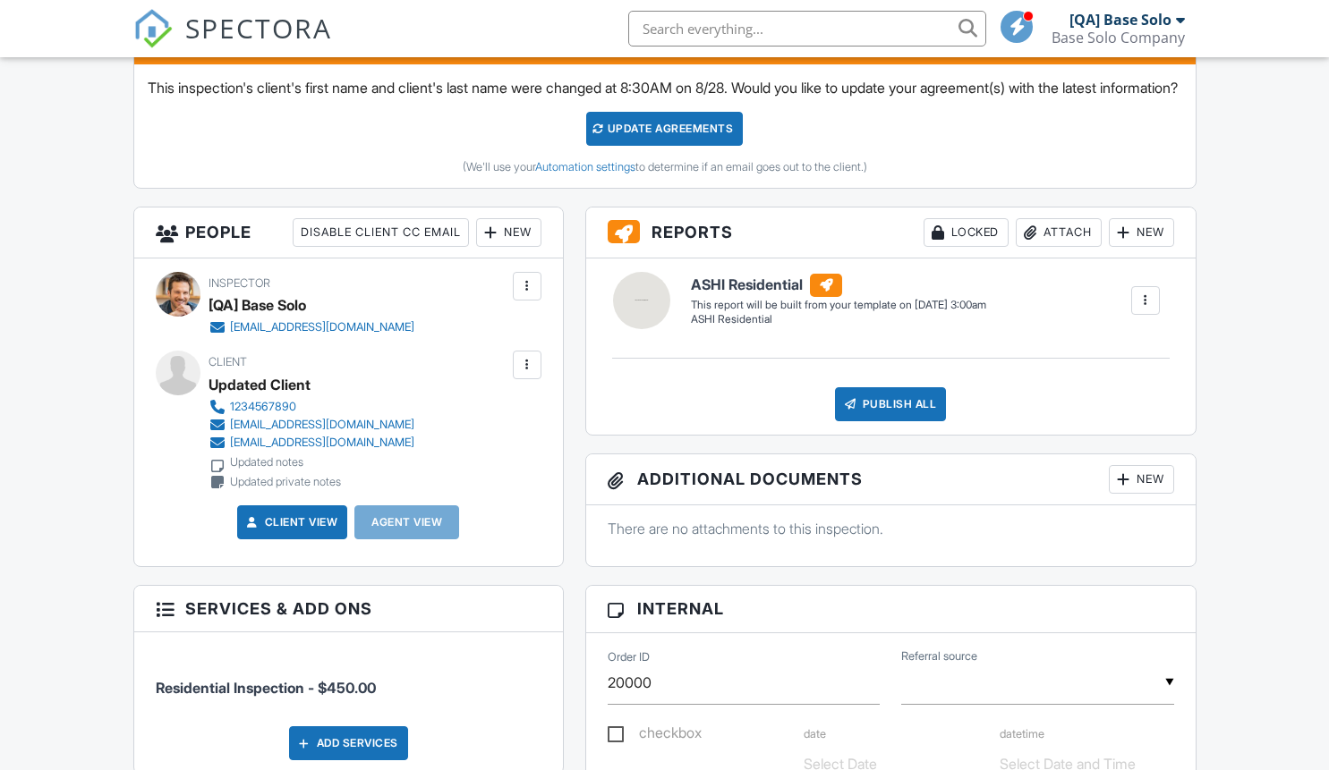
click at [526, 374] on div at bounding box center [527, 365] width 18 height 18
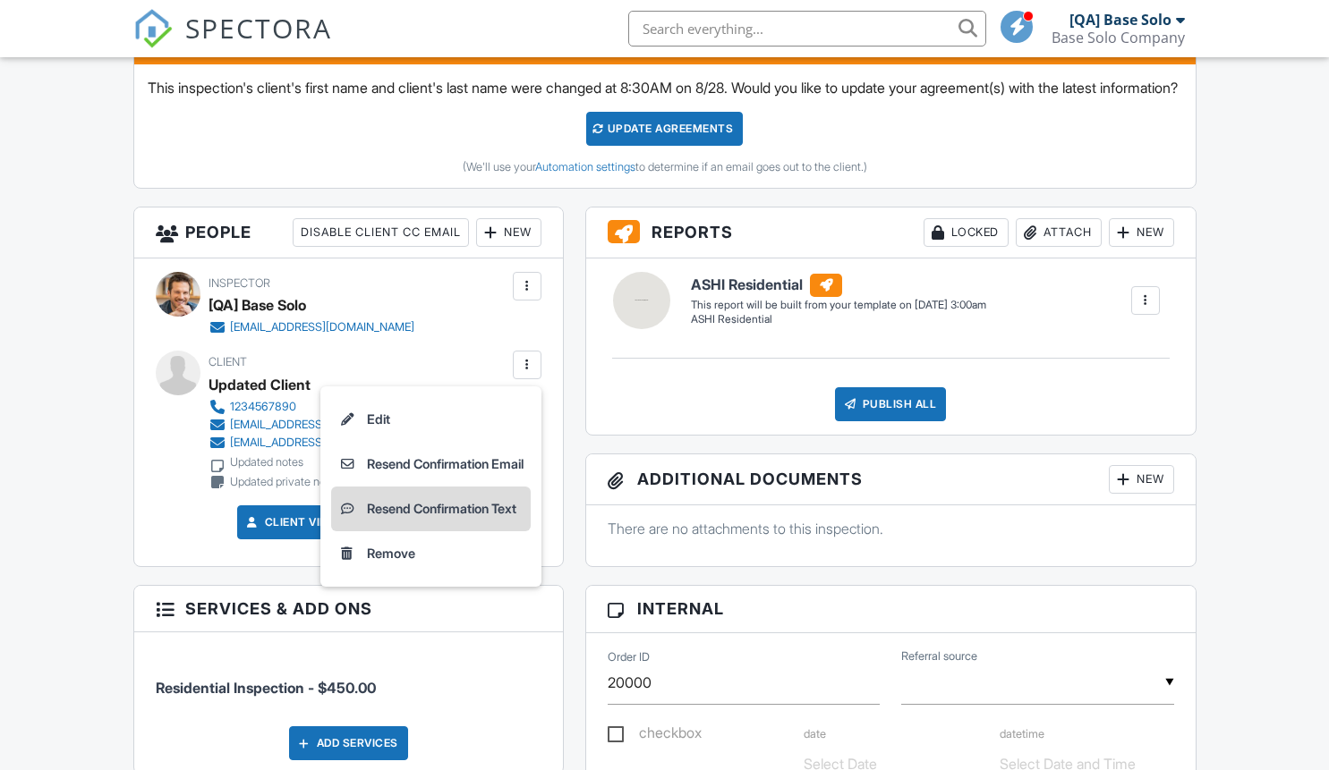
click at [424, 529] on li "Resend Confirmation Text" at bounding box center [431, 509] width 200 height 45
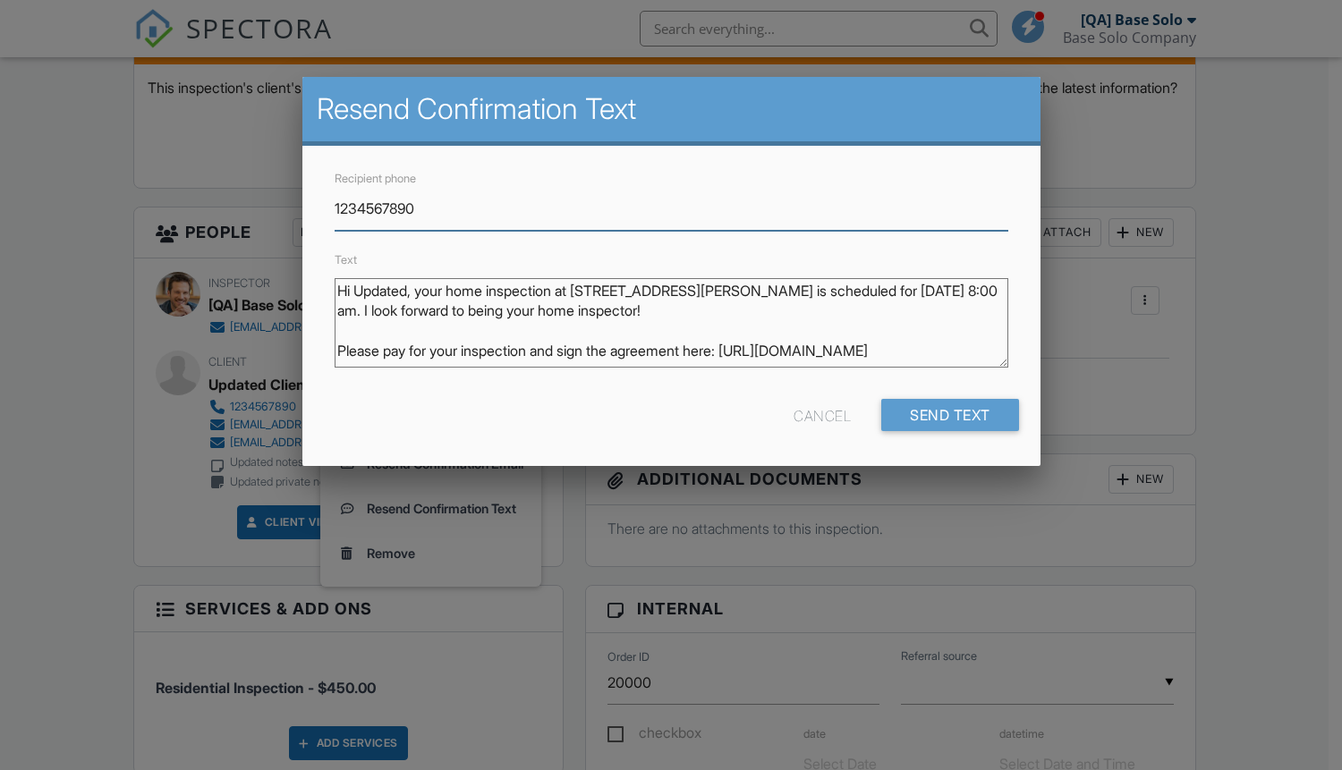
click at [818, 415] on div "Cancel" at bounding box center [822, 415] width 57 height 32
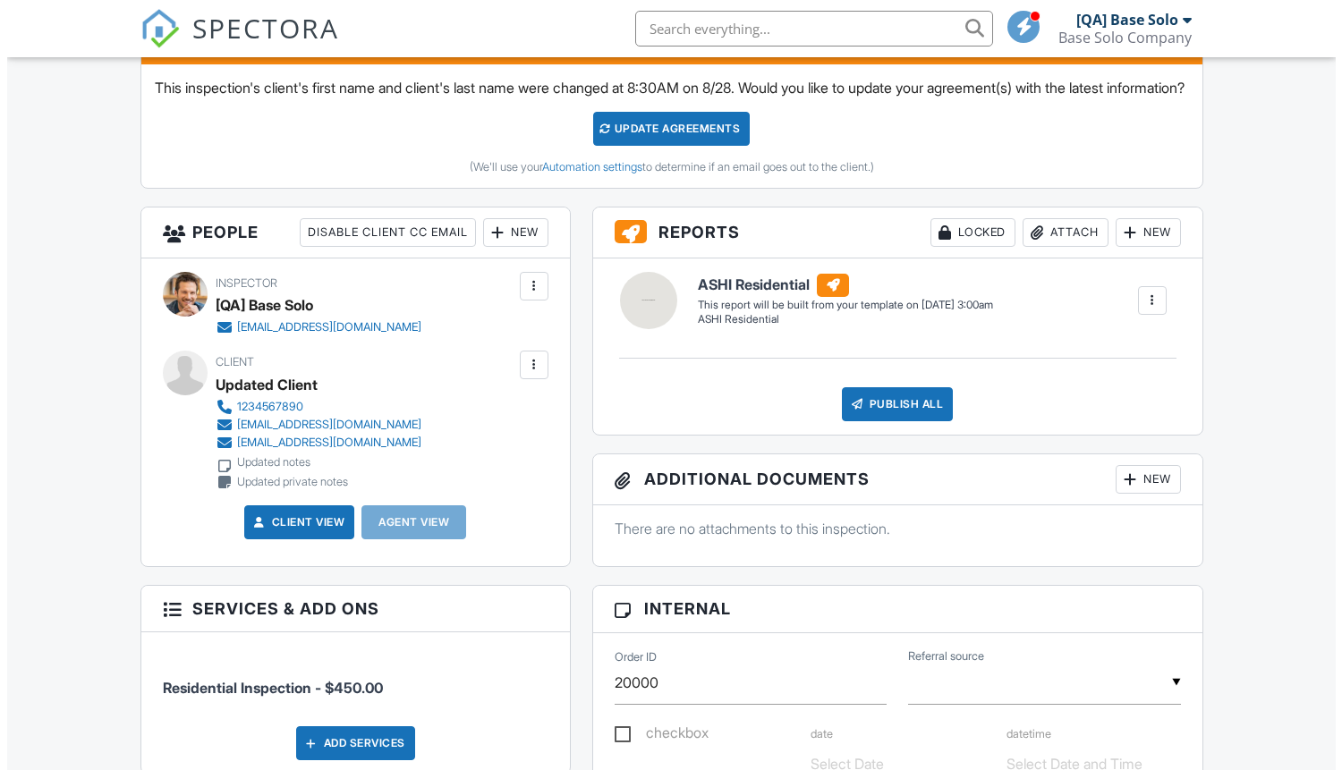
scroll to position [0, 0]
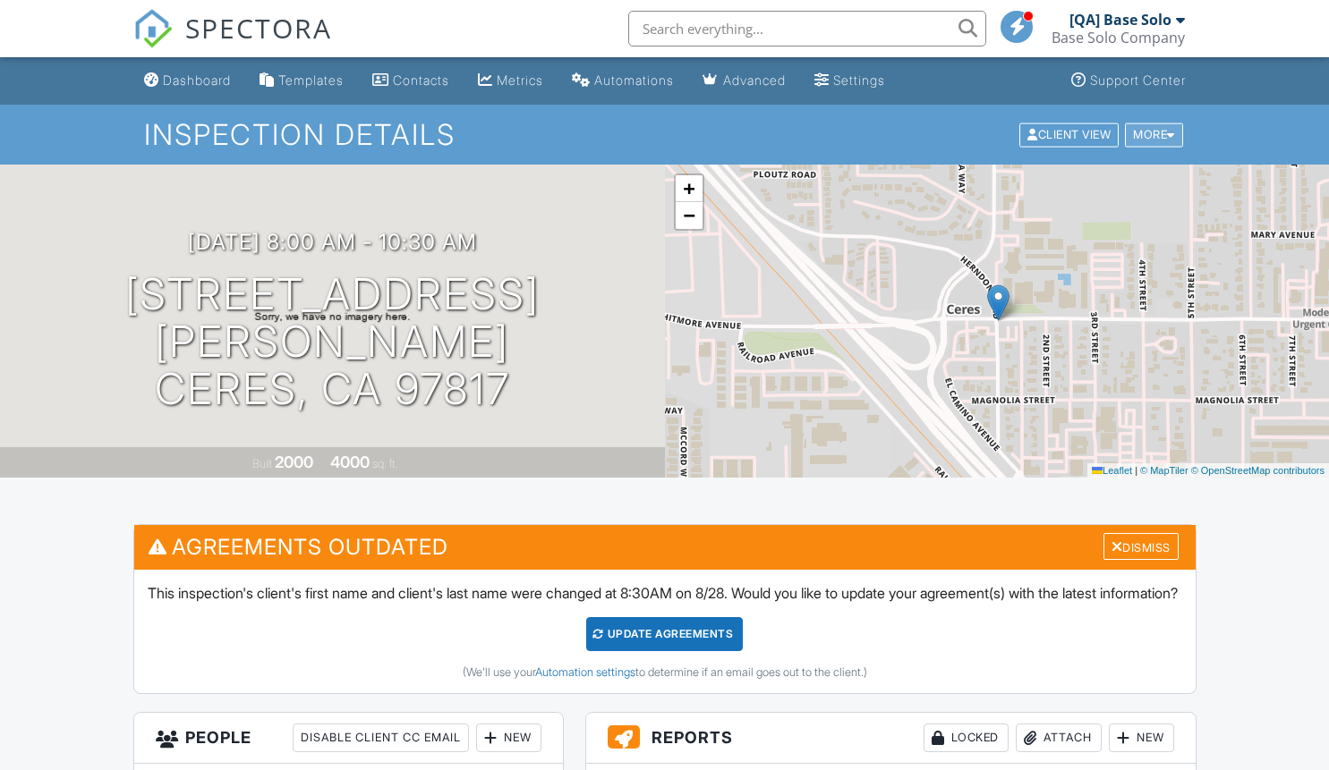
click at [1151, 134] on div "More" at bounding box center [1154, 135] width 58 height 24
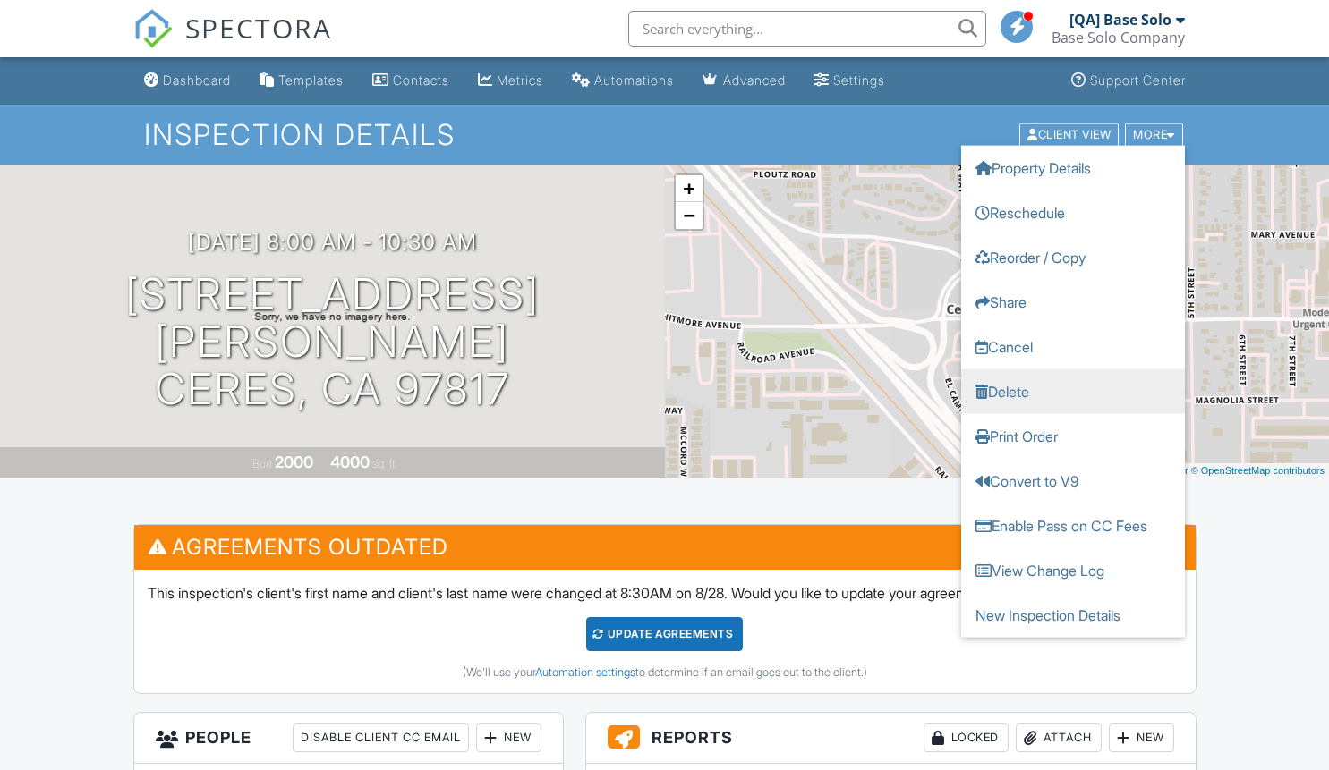
click at [1072, 391] on link "Delete" at bounding box center [1073, 391] width 224 height 45
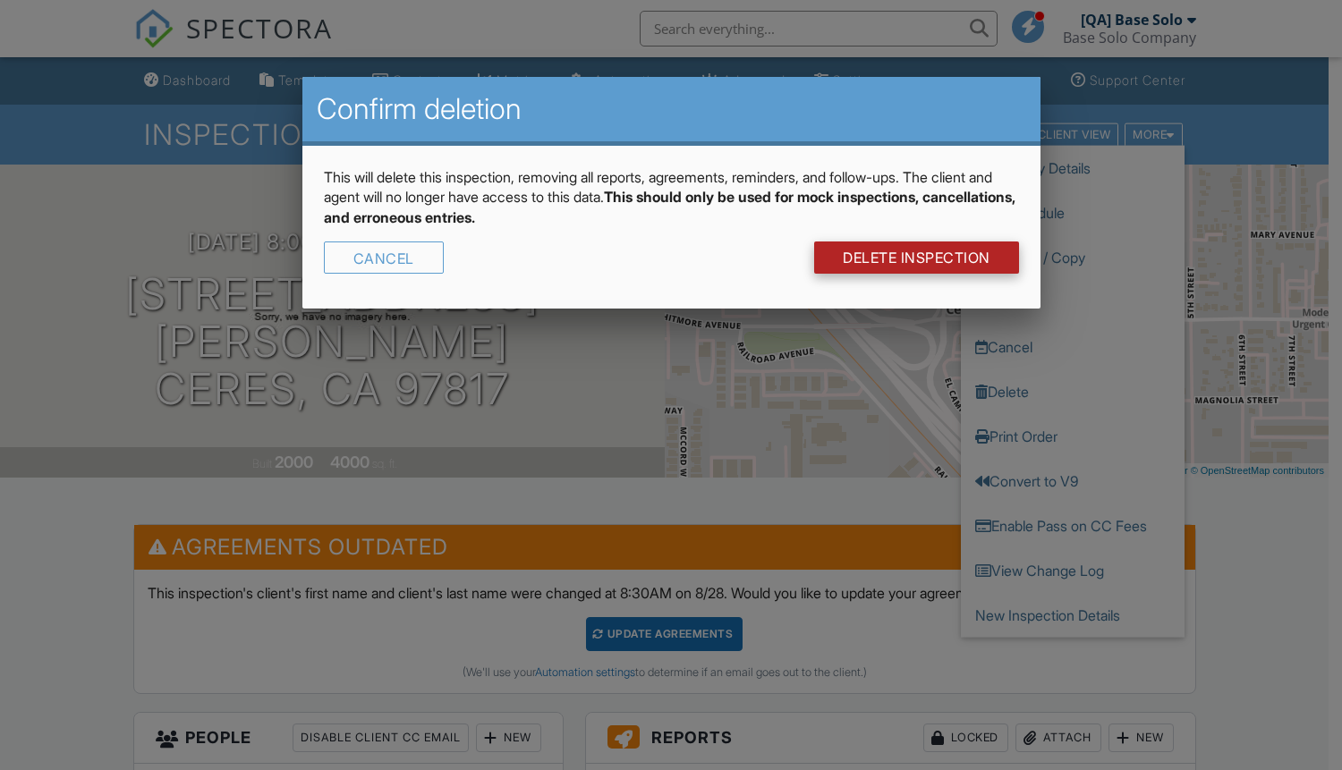
click at [914, 258] on link "DELETE Inspection" at bounding box center [916, 258] width 205 height 32
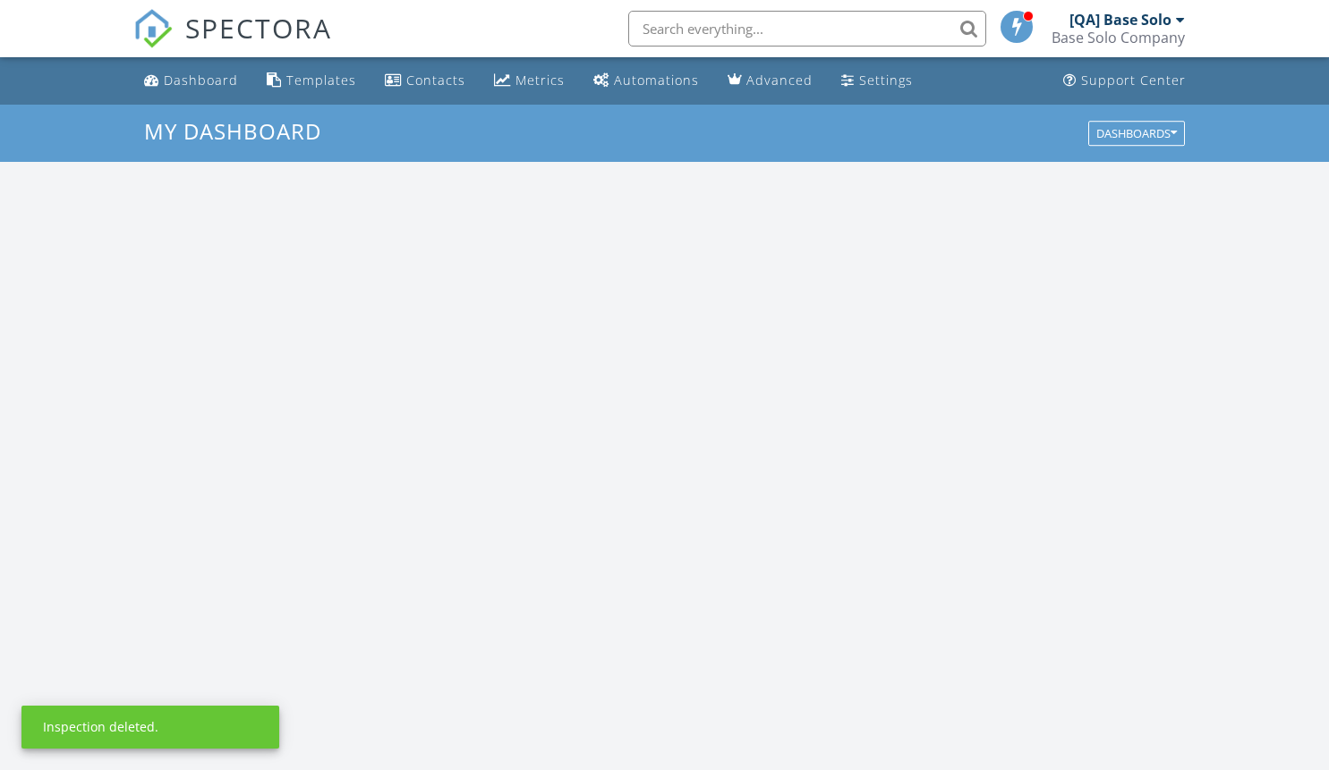
scroll to position [1656, 1356]
